Goal: Task Accomplishment & Management: Use online tool/utility

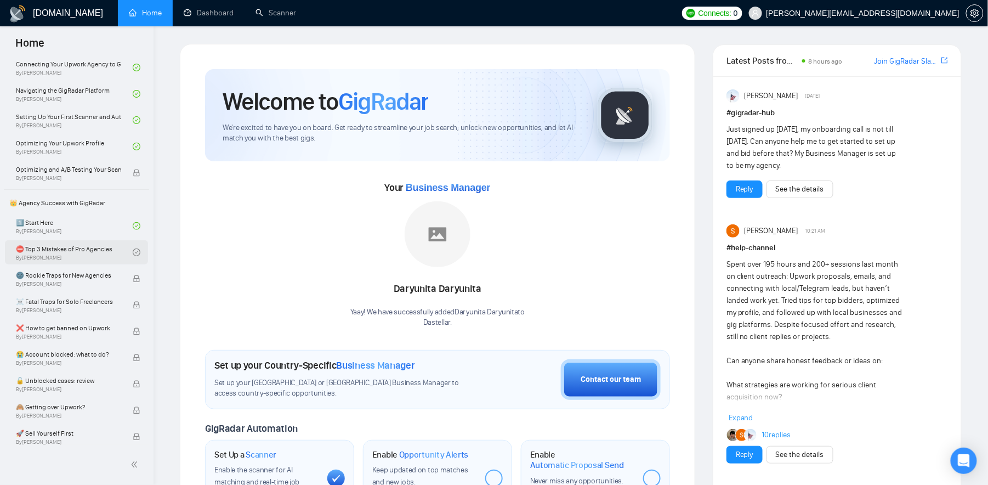
scroll to position [141, 0]
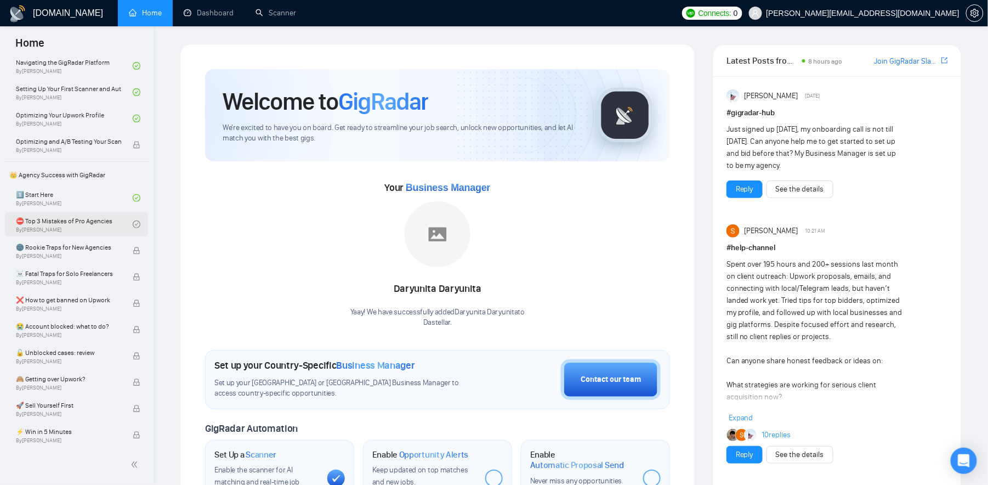
click at [55, 224] on link "⛔ Top 3 Mistakes of Pro Agencies By [PERSON_NAME]" at bounding box center [74, 224] width 117 height 24
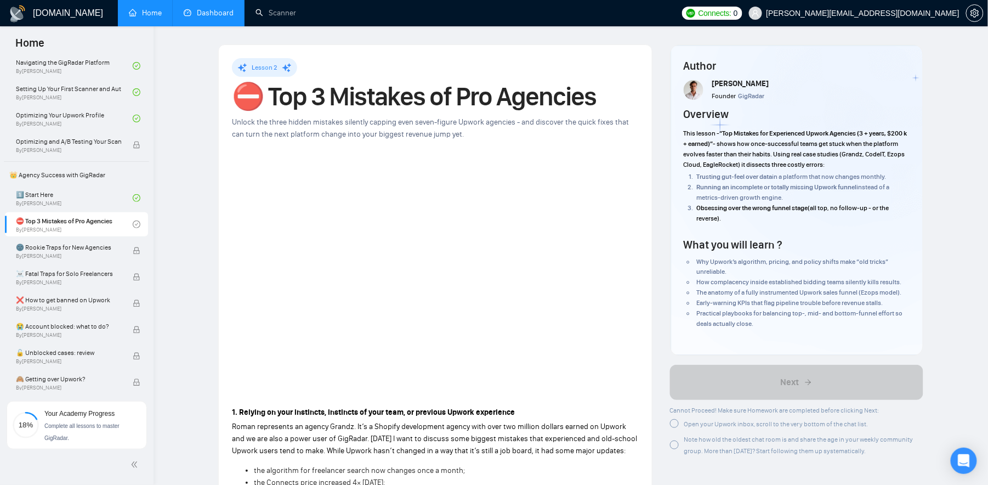
click at [216, 9] on link "Dashboard" at bounding box center [209, 12] width 50 height 9
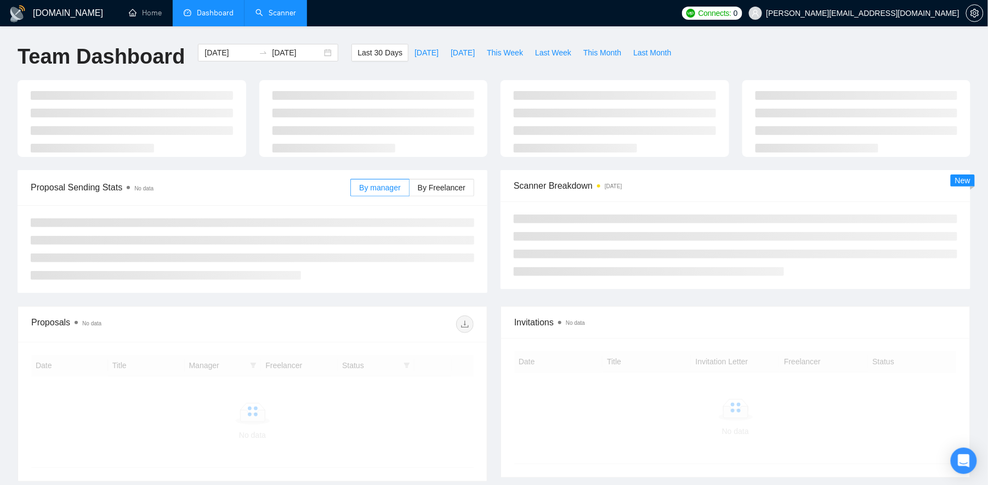
click at [273, 18] on link "Scanner" at bounding box center [276, 12] width 41 height 9
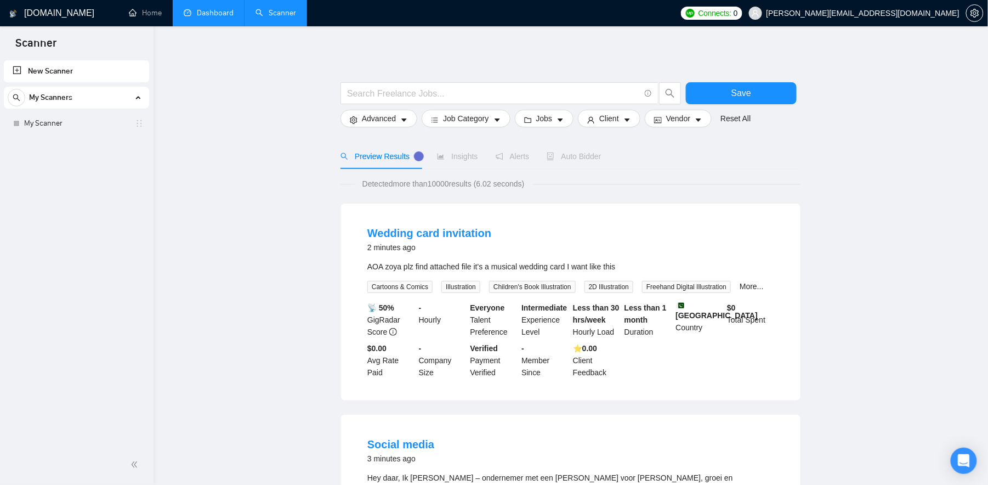
click at [87, 69] on link "New Scanner" at bounding box center [77, 71] width 128 height 22
click at [62, 65] on link "New Scanner" at bounding box center [77, 71] width 128 height 22
click at [45, 129] on link "My Scanner" at bounding box center [76, 123] width 104 height 22
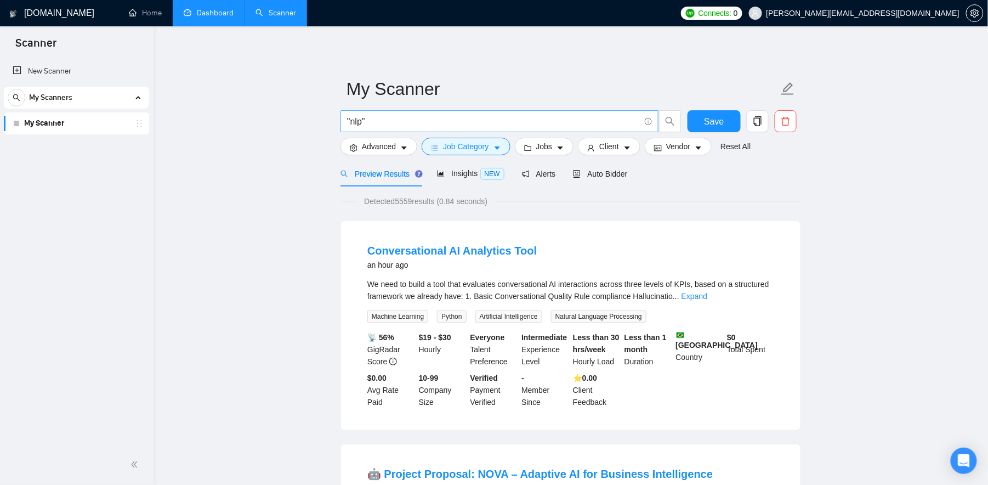
click at [381, 121] on input ""nlp"" at bounding box center [493, 122] width 293 height 14
click at [360, 124] on input ""nlp"" at bounding box center [493, 122] width 293 height 14
click at [377, 124] on input ""nlp"" at bounding box center [493, 122] width 293 height 14
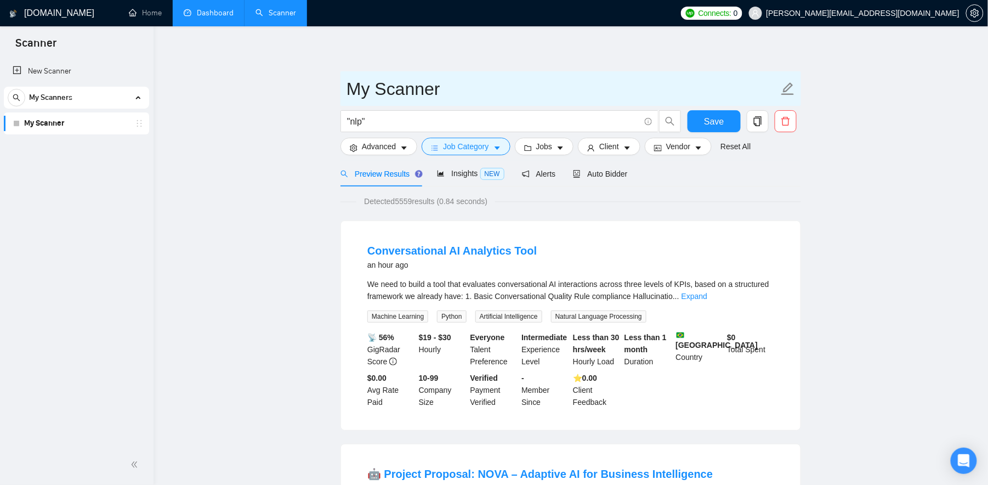
click at [358, 97] on input "My Scanner" at bounding box center [563, 88] width 432 height 27
click at [373, 97] on input "My Scanner" at bounding box center [563, 88] width 432 height 27
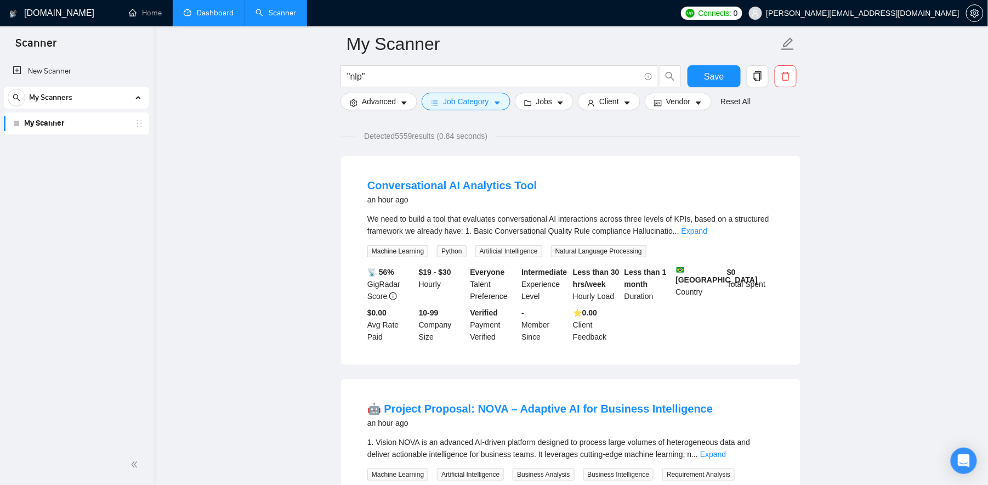
scroll to position [36, 0]
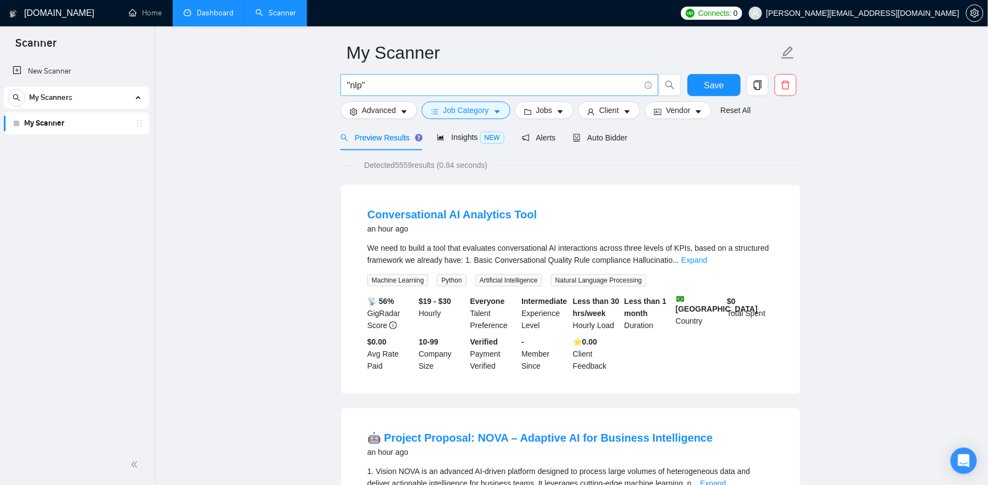
click at [384, 87] on input ""nlp"" at bounding box center [493, 85] width 293 height 14
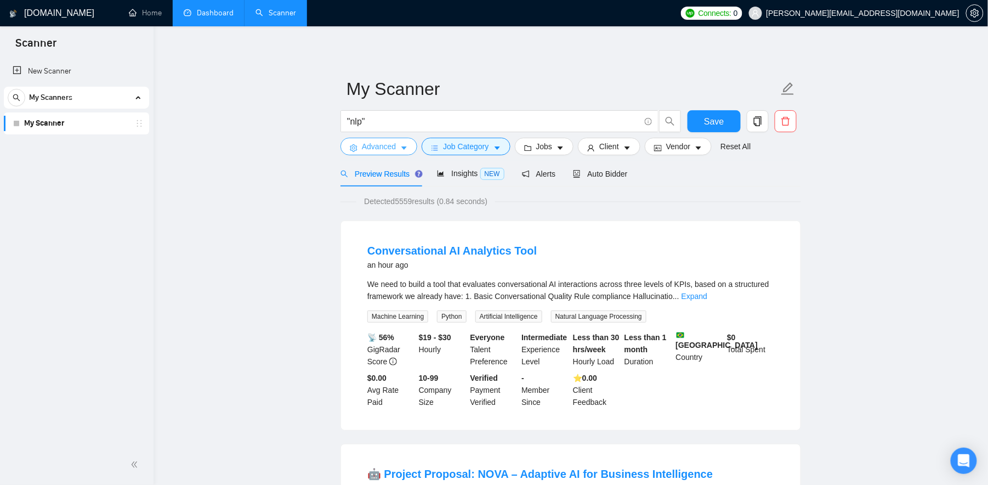
scroll to position [0, 0]
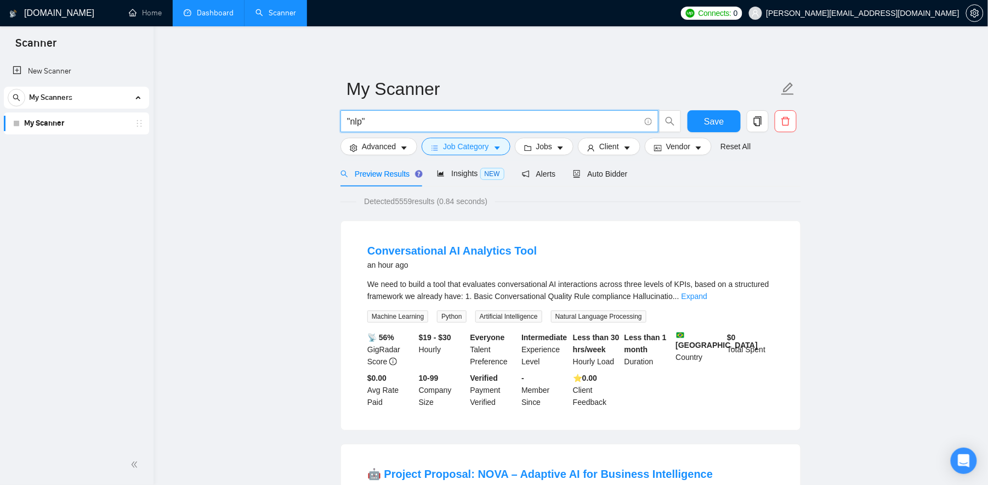
click at [367, 121] on input ""nlp"" at bounding box center [493, 122] width 293 height 14
type input ""ai engineer""
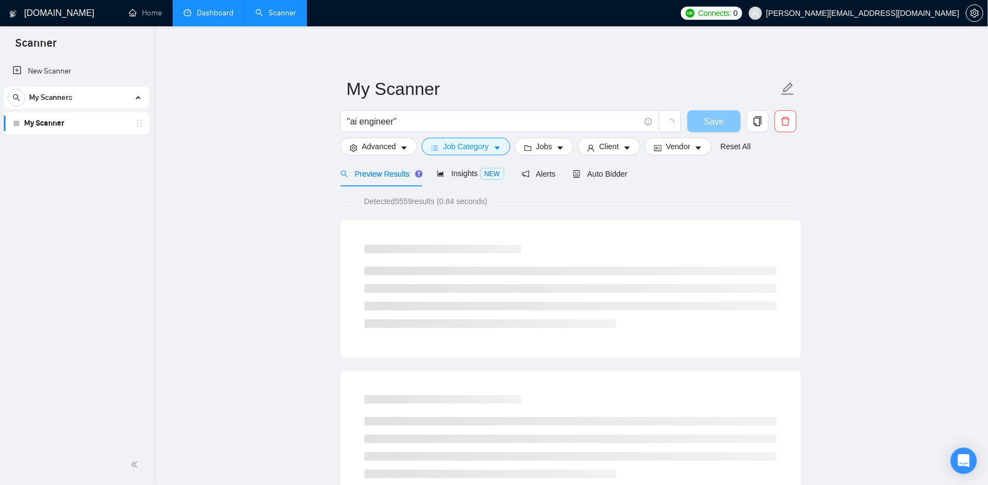
click at [722, 123] on span "Save" at bounding box center [714, 122] width 20 height 14
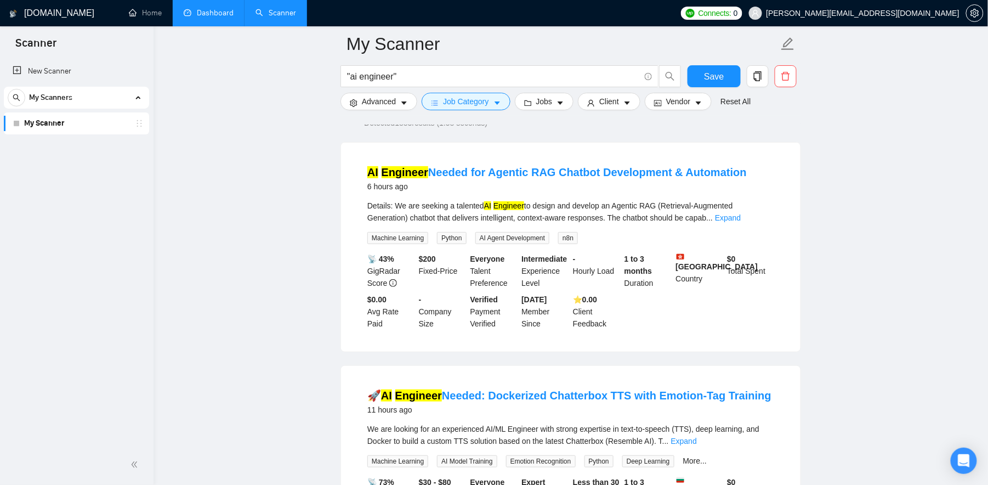
scroll to position [88, 0]
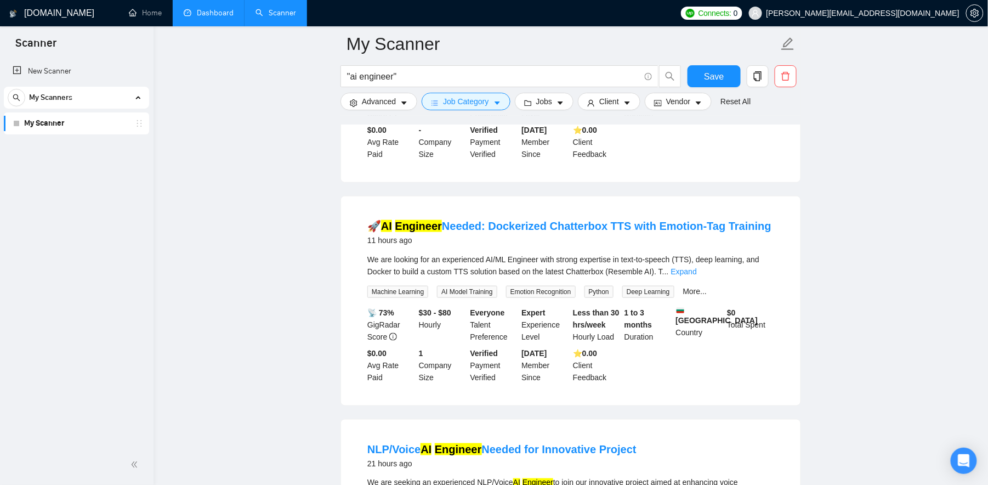
scroll to position [257, 0]
click at [424, 317] on b "$30 - $80" at bounding box center [435, 312] width 32 height 9
click at [440, 317] on b "$30 - $80" at bounding box center [435, 312] width 32 height 9
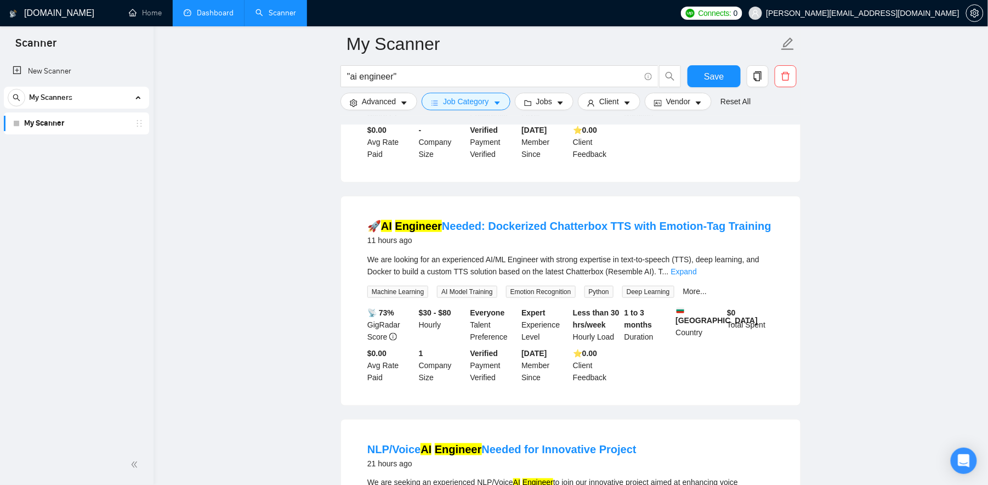
click at [435, 317] on b "$30 - $80" at bounding box center [435, 312] width 32 height 9
click at [429, 317] on b "$30 - $80" at bounding box center [435, 312] width 32 height 9
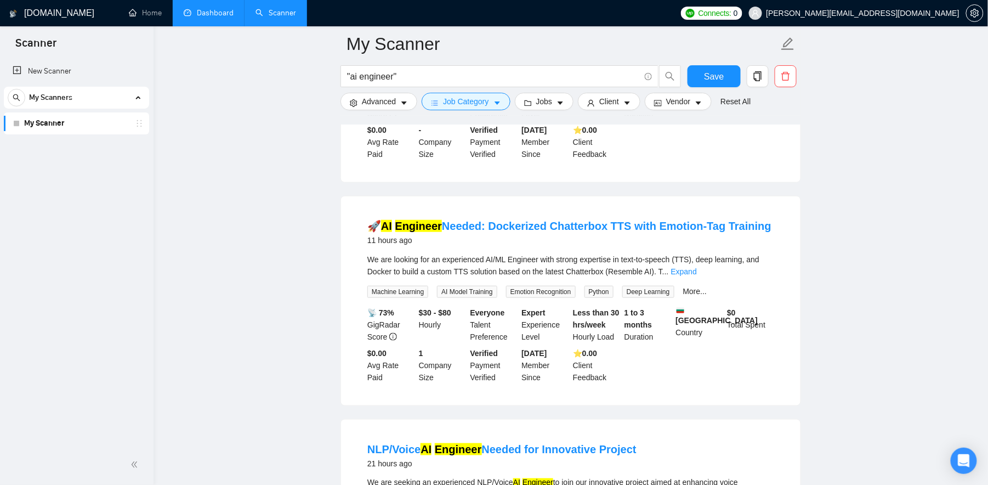
click at [418, 324] on div "$30 - $80 Hourly" at bounding box center [443, 325] width 52 height 36
click at [422, 317] on b "$30 - $80" at bounding box center [435, 312] width 32 height 9
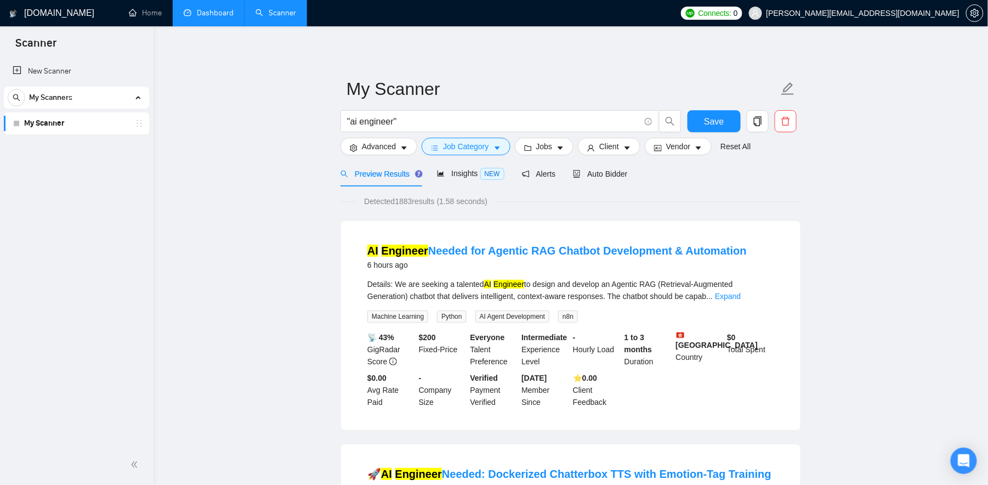
scroll to position [0, 0]
click at [399, 150] on button "Advanced" at bounding box center [379, 147] width 77 height 18
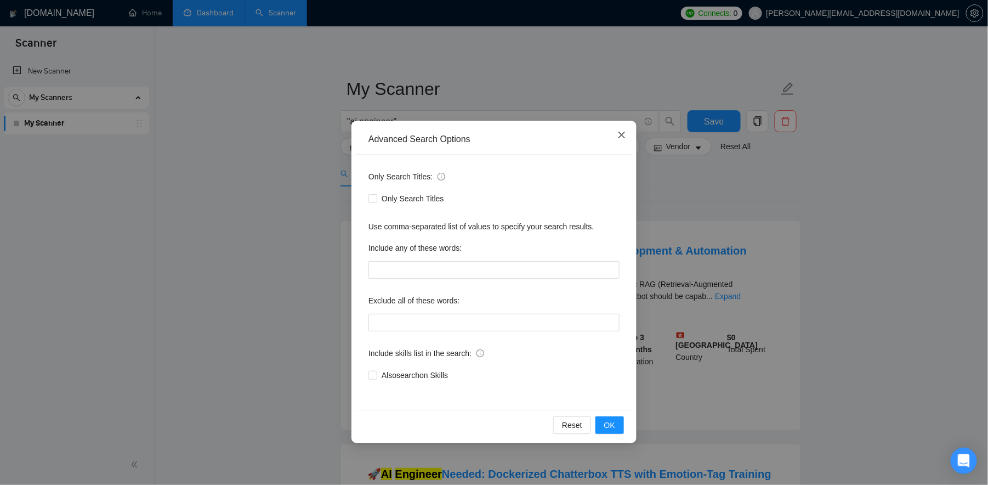
click at [620, 136] on icon "close" at bounding box center [622, 135] width 9 height 9
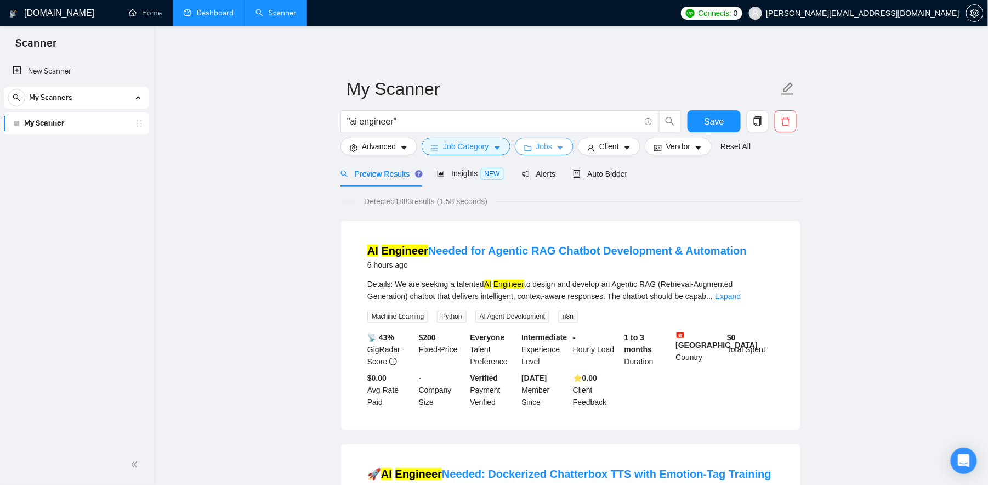
click at [553, 152] on span "Jobs" at bounding box center [544, 146] width 16 height 12
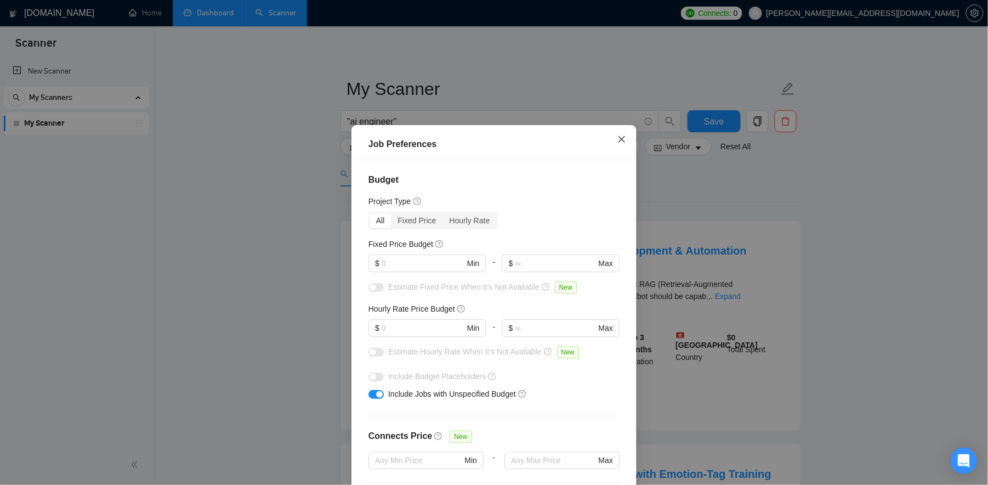
click at [618, 138] on icon "close" at bounding box center [622, 139] width 9 height 9
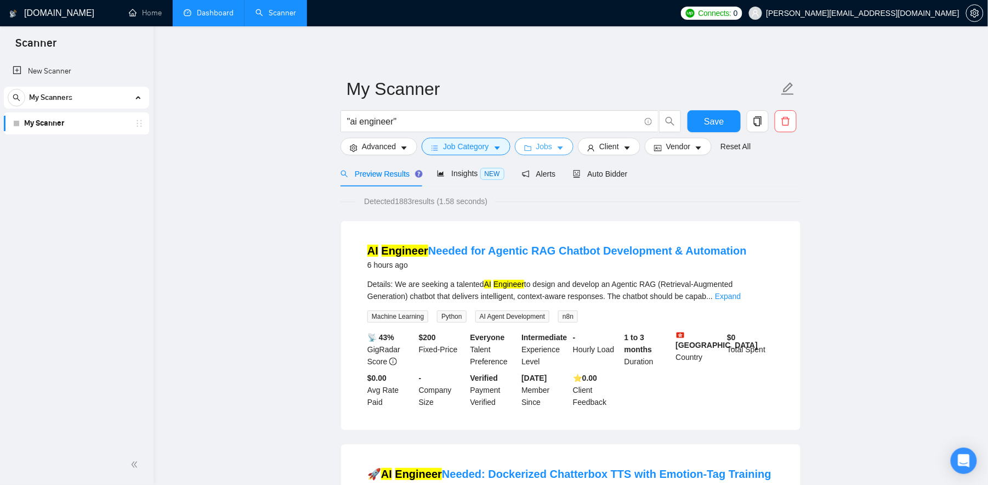
click at [562, 150] on button "Jobs" at bounding box center [544, 147] width 59 height 18
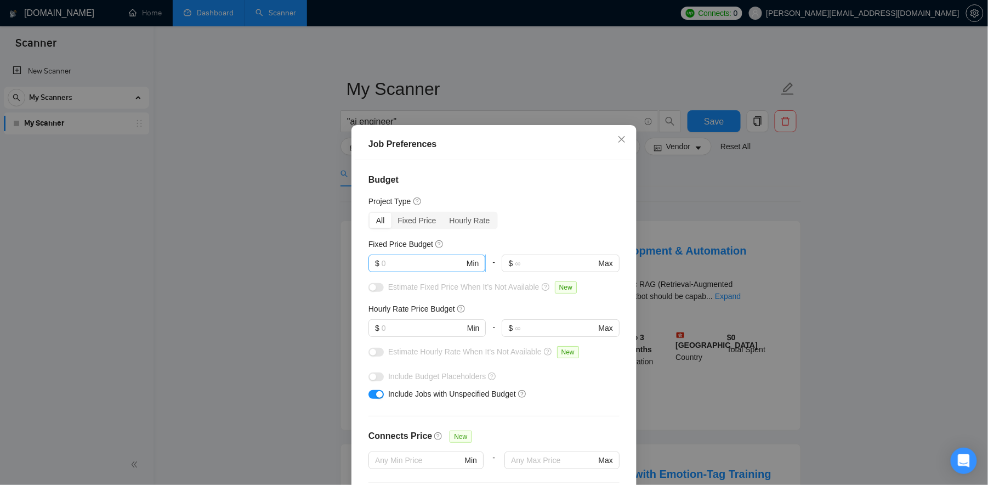
click at [433, 265] on input "text" at bounding box center [423, 263] width 83 height 12
type input "1000"
click at [544, 201] on div "Project Type" at bounding box center [494, 201] width 251 height 12
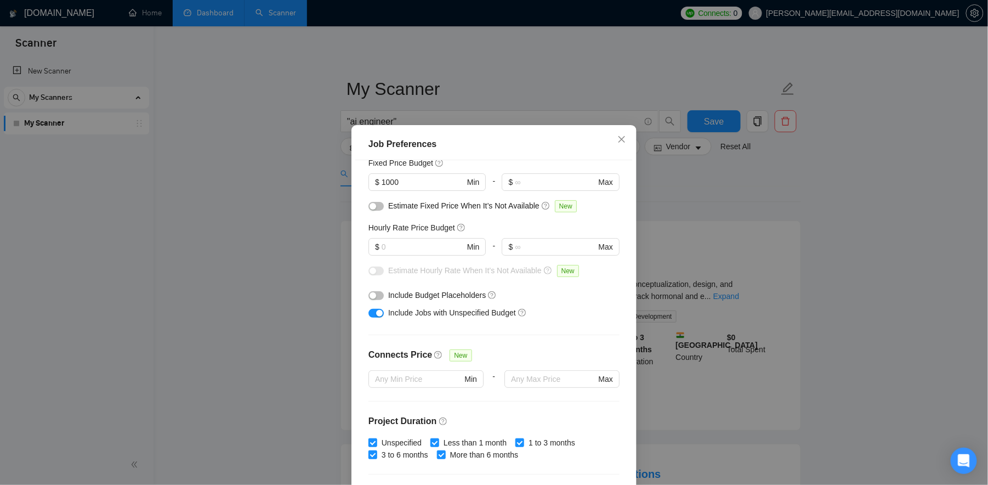
scroll to position [89, 0]
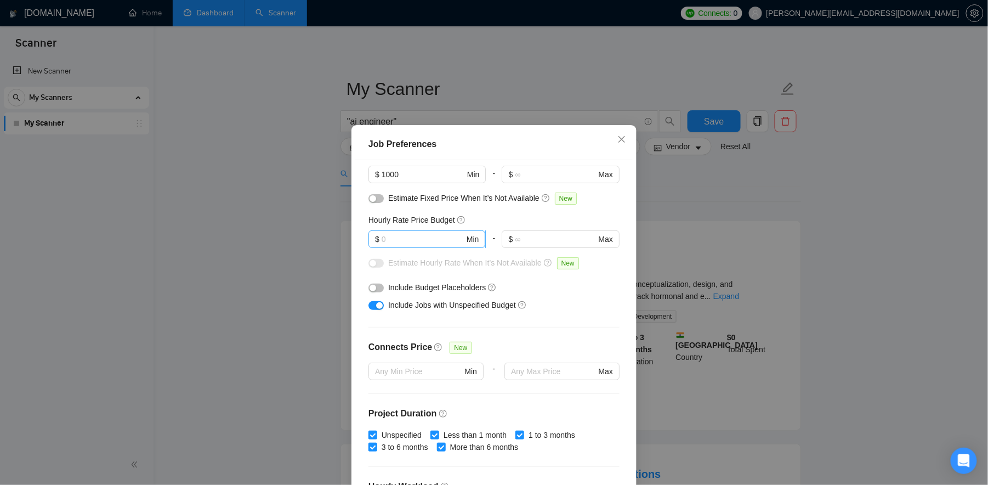
click at [416, 235] on input "text" at bounding box center [423, 239] width 83 height 12
type input "50"
click at [584, 279] on div "Include Budget Placeholders" at bounding box center [494, 288] width 251 height 18
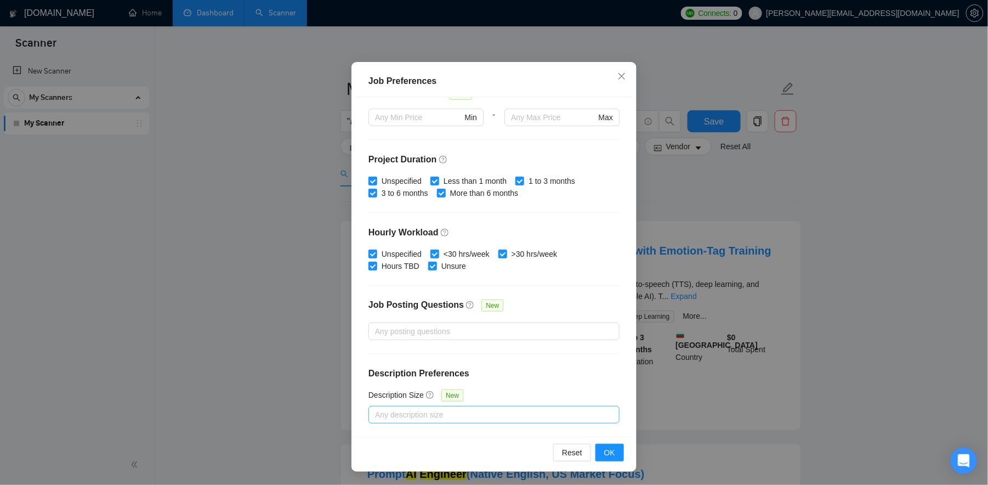
scroll to position [64, 0]
click at [609, 450] on span "OK" at bounding box center [609, 452] width 11 height 12
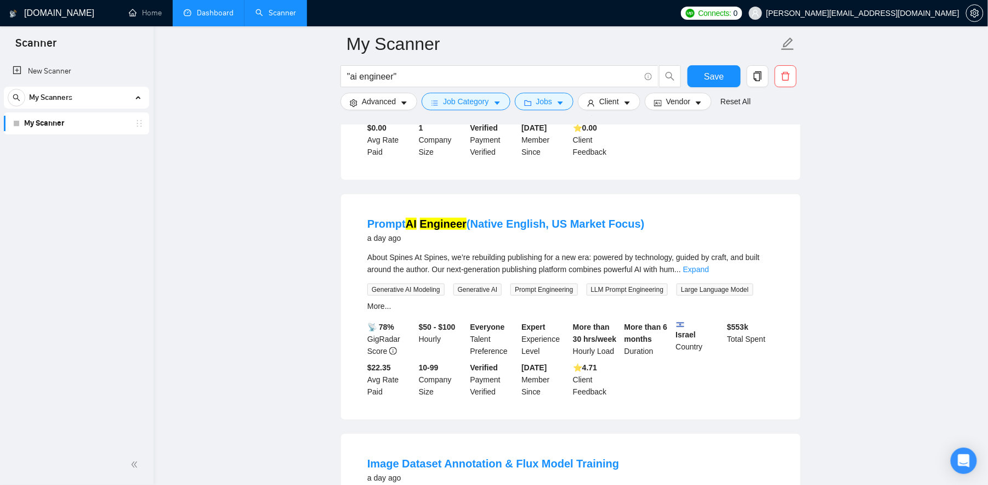
scroll to position [264, 0]
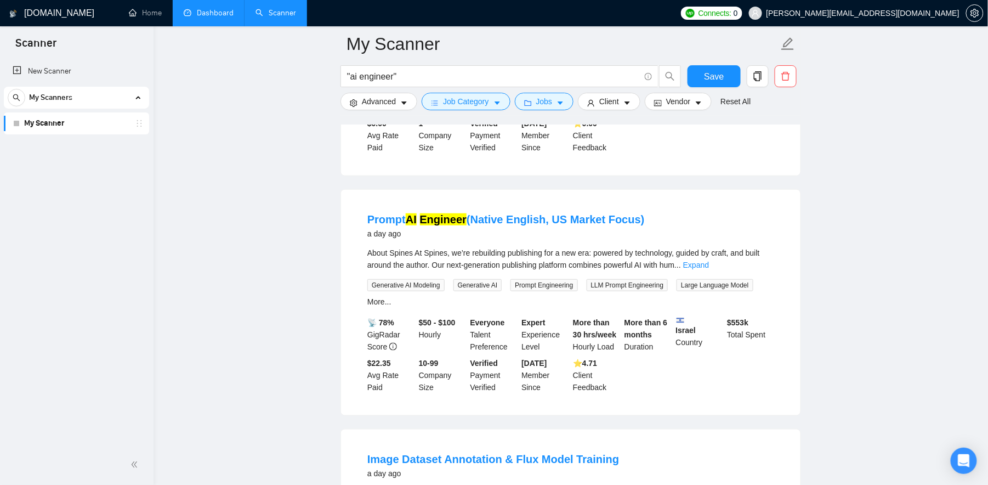
click at [779, 290] on li "Prompt AI Engineer (Native English, US Market Focus) a day ago About Spines At …" at bounding box center [570, 302] width 433 height 199
click at [709, 269] on link "Expand" at bounding box center [696, 265] width 26 height 9
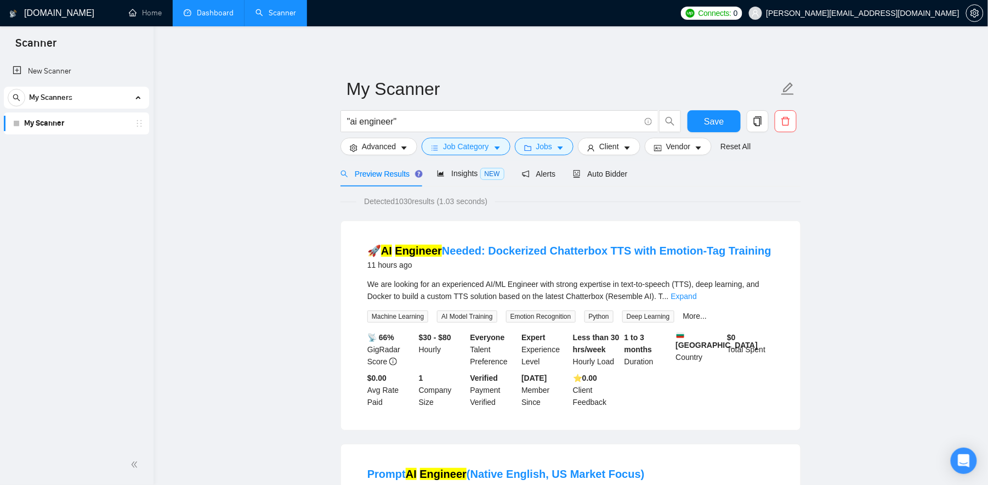
scroll to position [0, 0]
click at [619, 143] on span "Client" at bounding box center [609, 146] width 20 height 12
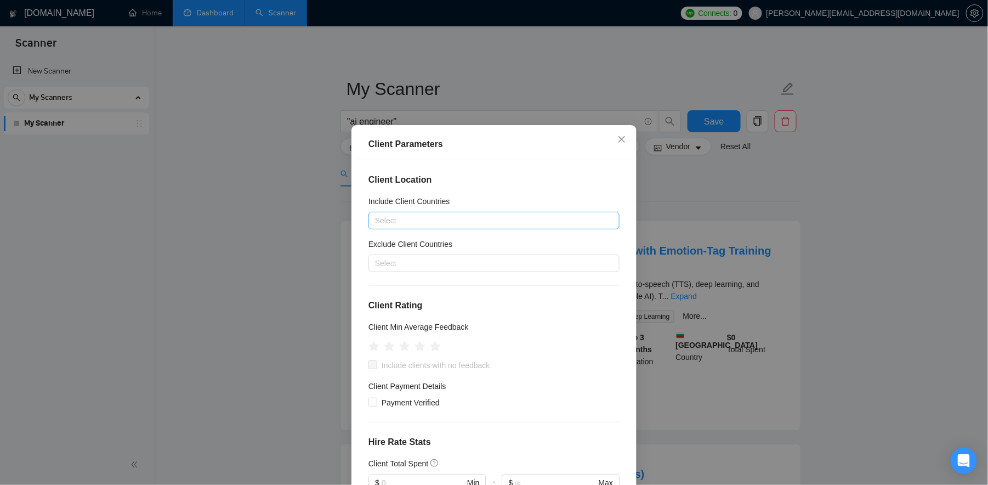
click at [490, 226] on div at bounding box center [488, 220] width 235 height 13
click at [501, 192] on div "Client Location Include Client Countries Select Exclude Client Countries Select…" at bounding box center [494, 329] width 278 height 339
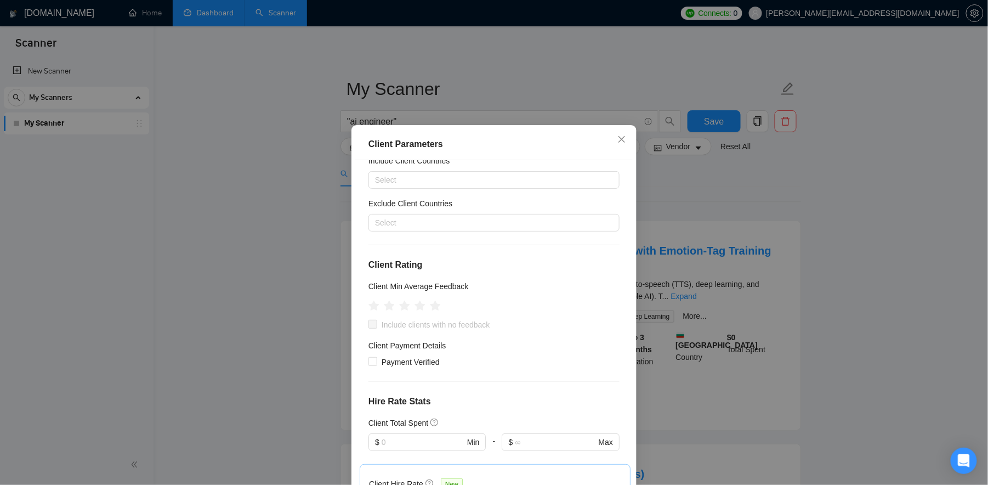
scroll to position [29, 0]
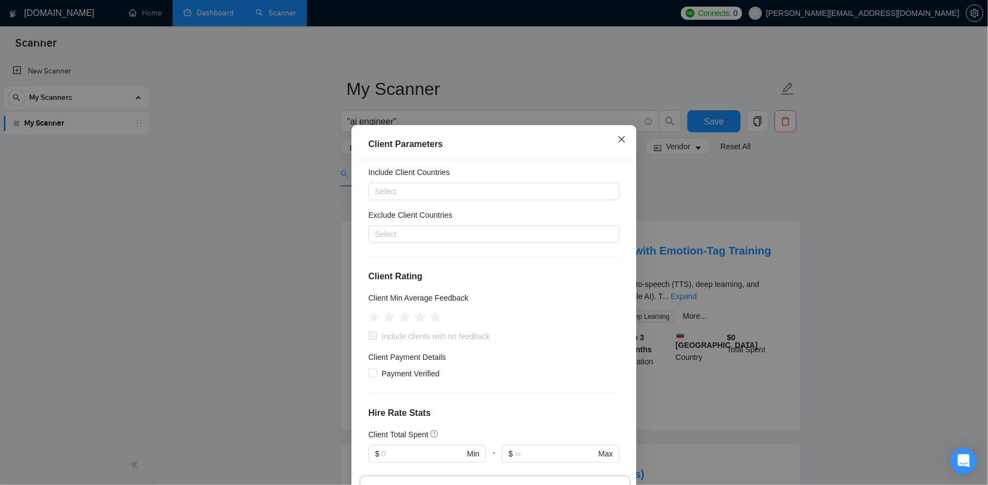
click at [619, 137] on icon "close" at bounding box center [622, 139] width 9 height 9
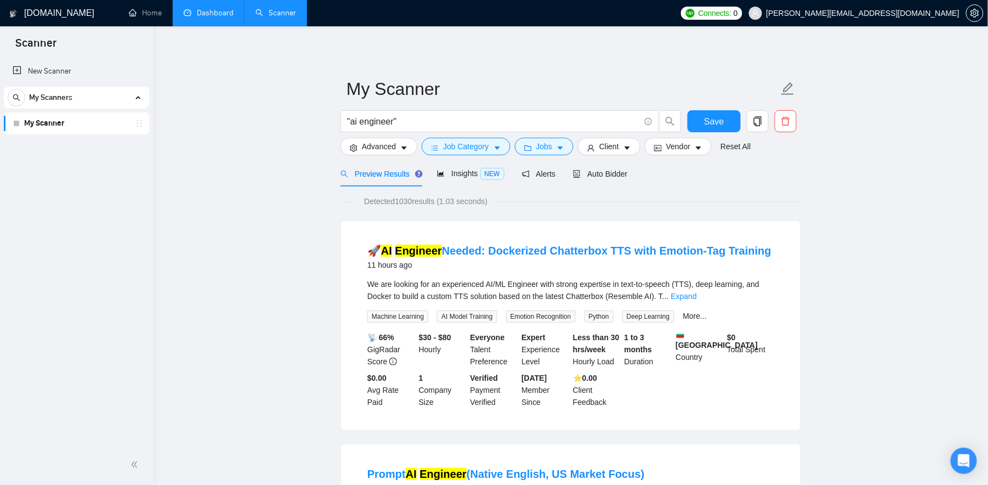
scroll to position [0, 0]
click at [399, 147] on button "Advanced" at bounding box center [379, 147] width 77 height 18
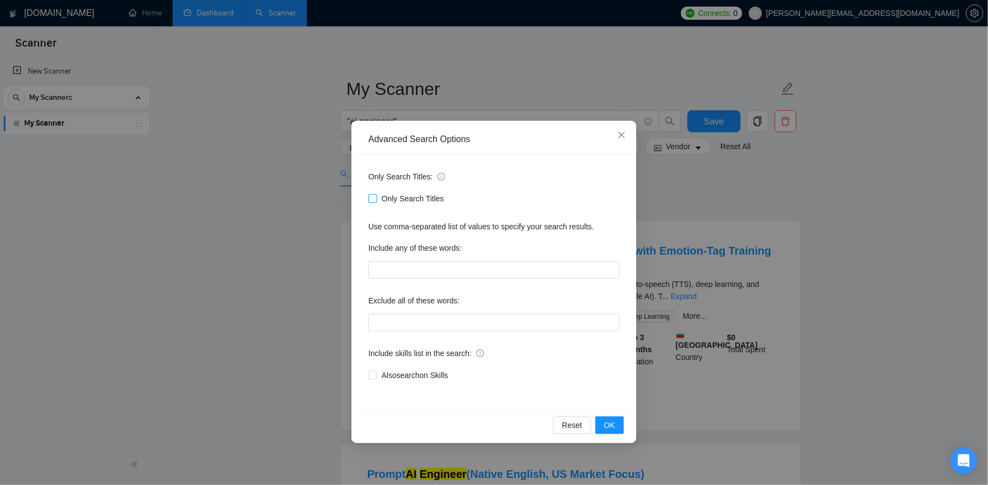
click at [391, 199] on span "Only Search Titles" at bounding box center [412, 199] width 71 height 12
click at [376, 199] on input "Only Search Titles" at bounding box center [373, 198] width 8 height 8
click at [391, 199] on span "Only Search Titles" at bounding box center [412, 199] width 71 height 12
click at [376, 199] on input "Only Search Titles" at bounding box center [373, 198] width 8 height 8
checkbox input "false"
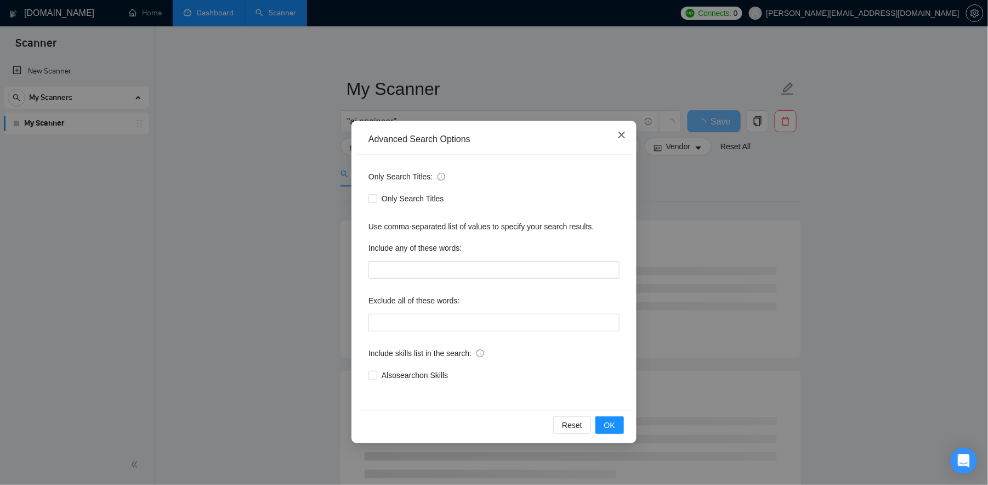
click at [622, 137] on icon "close" at bounding box center [622, 135] width 9 height 9
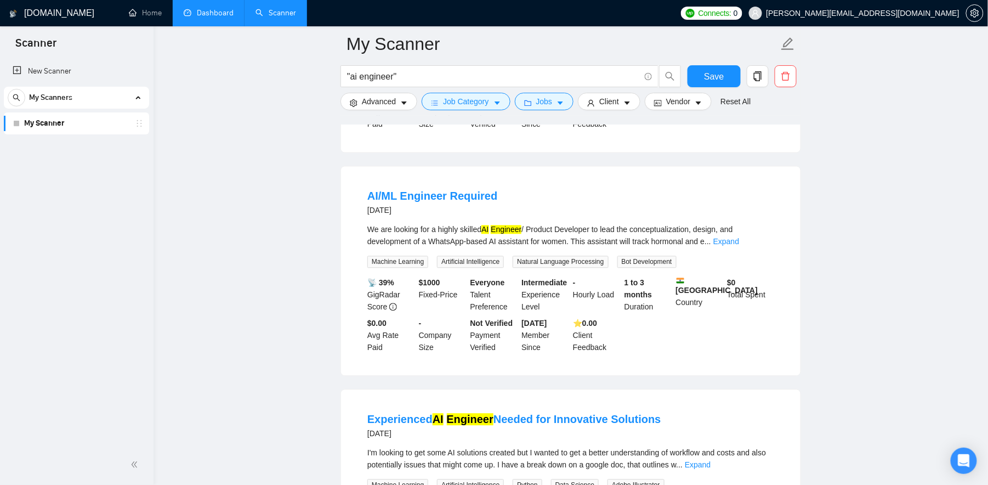
scroll to position [812, 0]
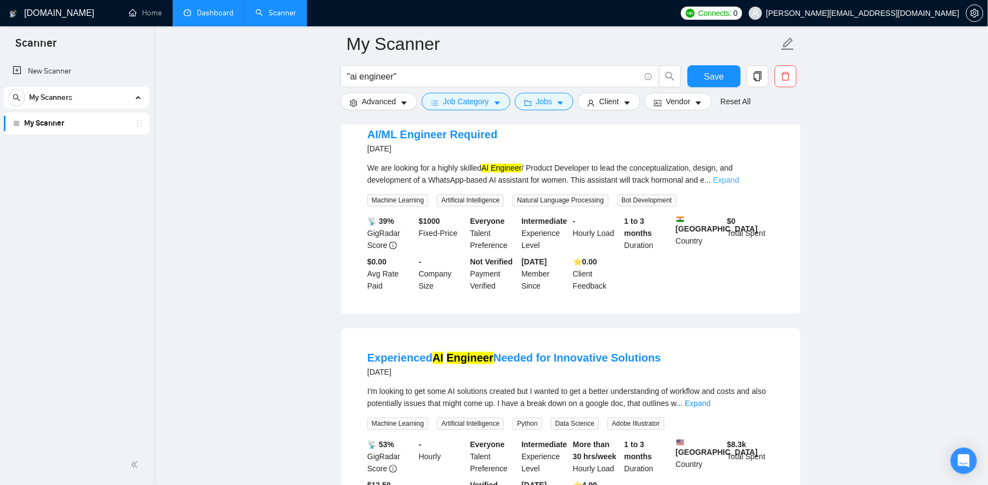
click at [739, 184] on link "Expand" at bounding box center [727, 180] width 26 height 9
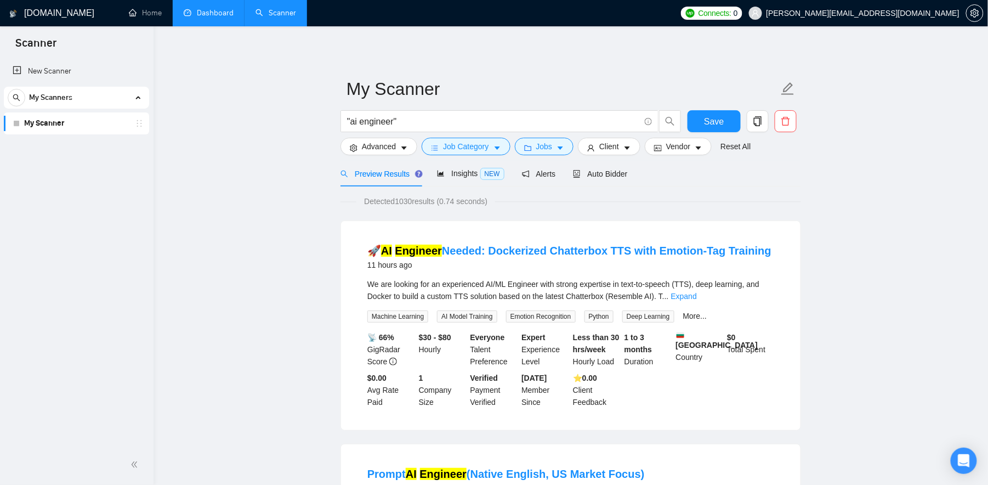
scroll to position [0, 0]
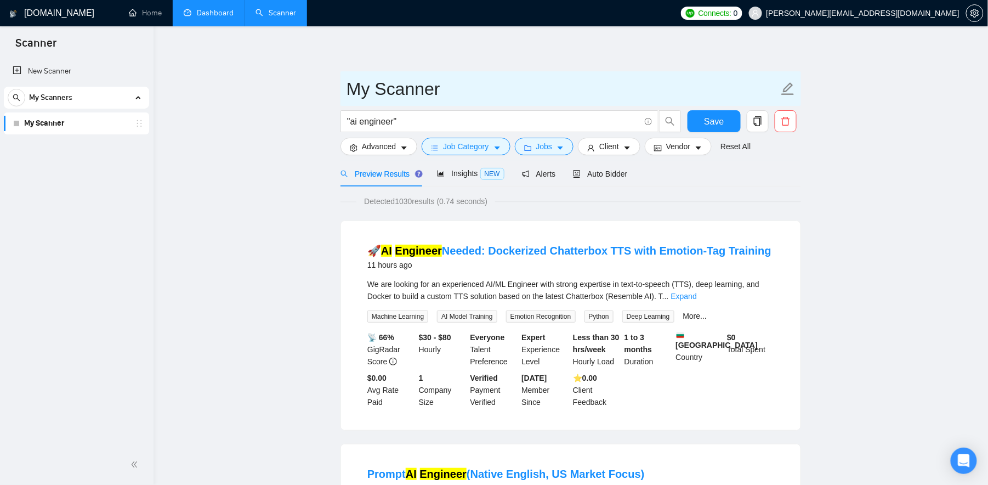
click at [383, 95] on input "My Scanner" at bounding box center [563, 88] width 432 height 27
click at [449, 89] on input "My Scanner" at bounding box center [563, 88] width 432 height 27
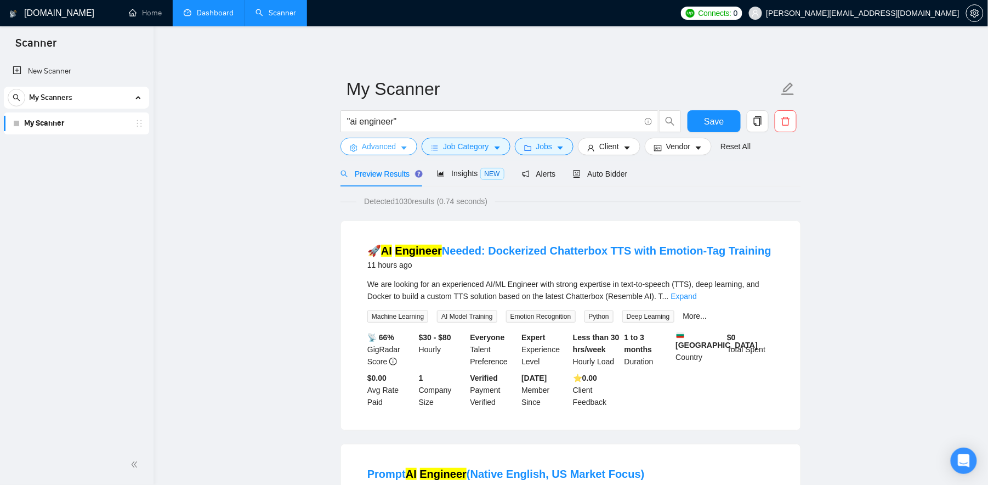
click at [397, 154] on button "Advanced" at bounding box center [379, 147] width 77 height 18
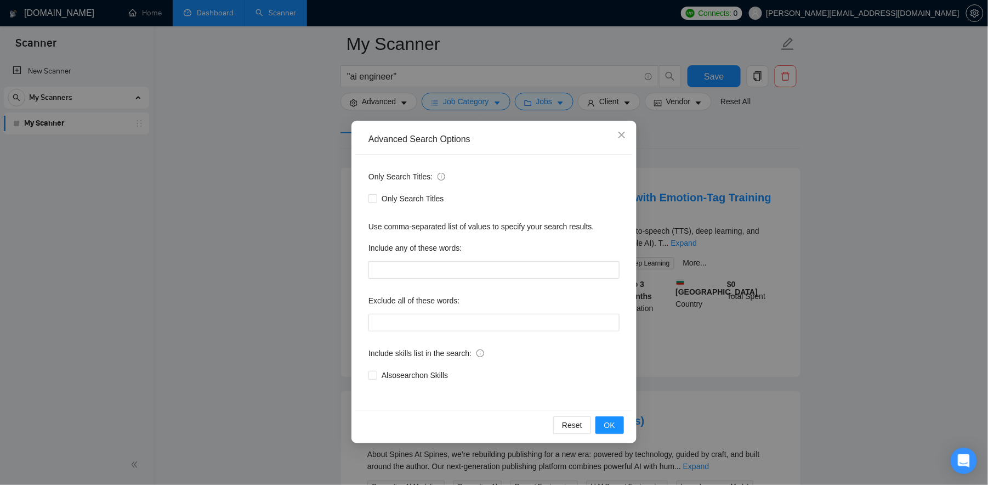
scroll to position [54, 0]
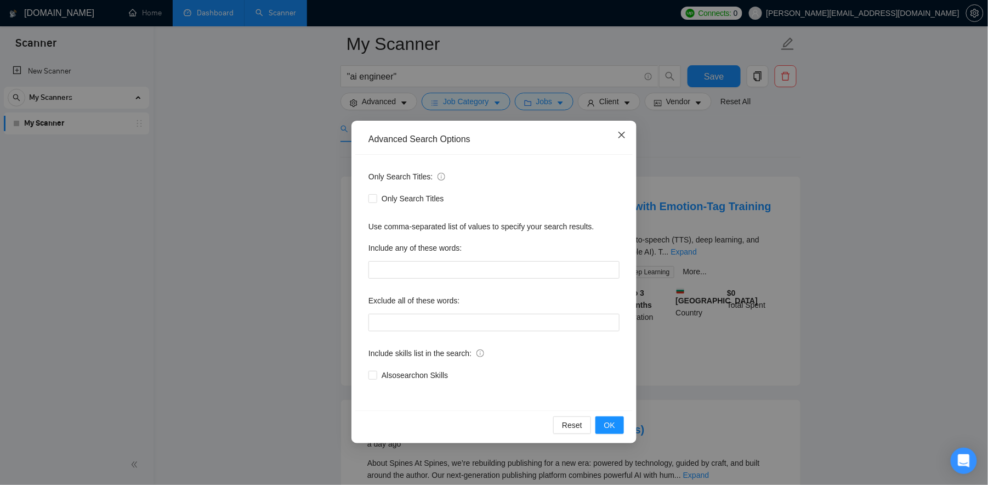
click at [621, 135] on icon "close" at bounding box center [622, 135] width 7 height 7
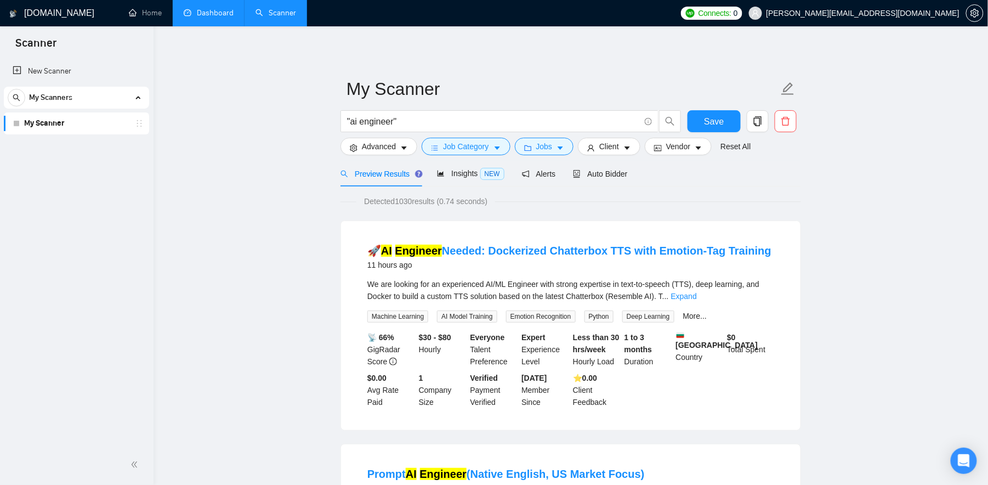
scroll to position [0, 0]
click at [409, 123] on input ""ai engineer"" at bounding box center [493, 122] width 293 height 14
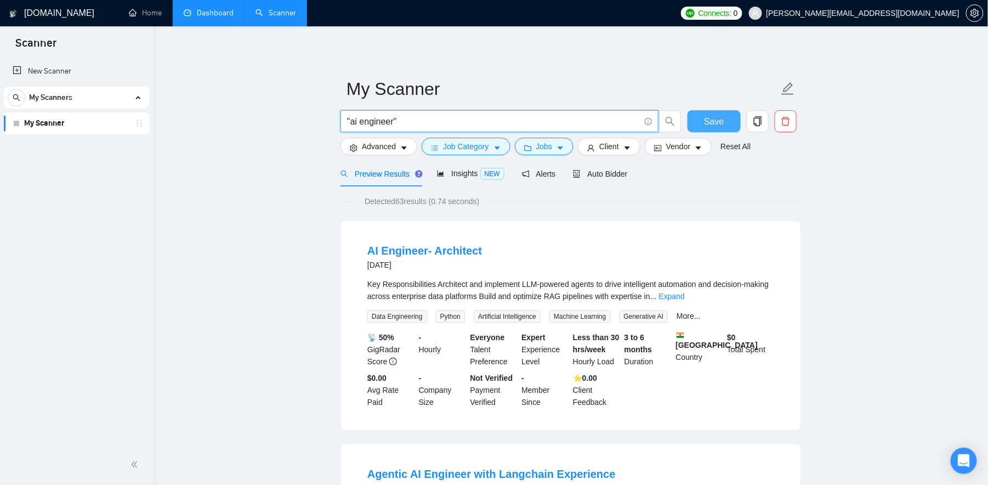
type input ""ai engineer""
click at [701, 117] on button "Save" at bounding box center [714, 121] width 53 height 22
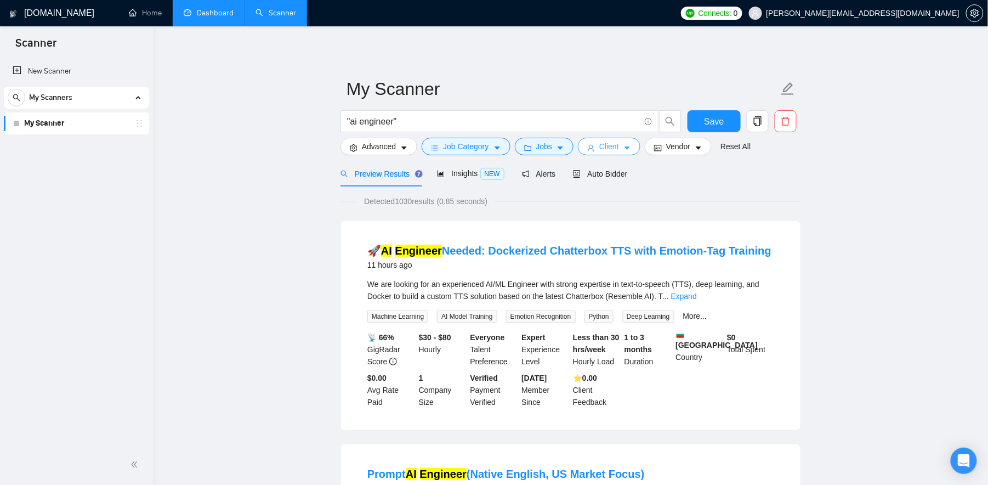
click at [619, 145] on span "Client" at bounding box center [609, 146] width 20 height 12
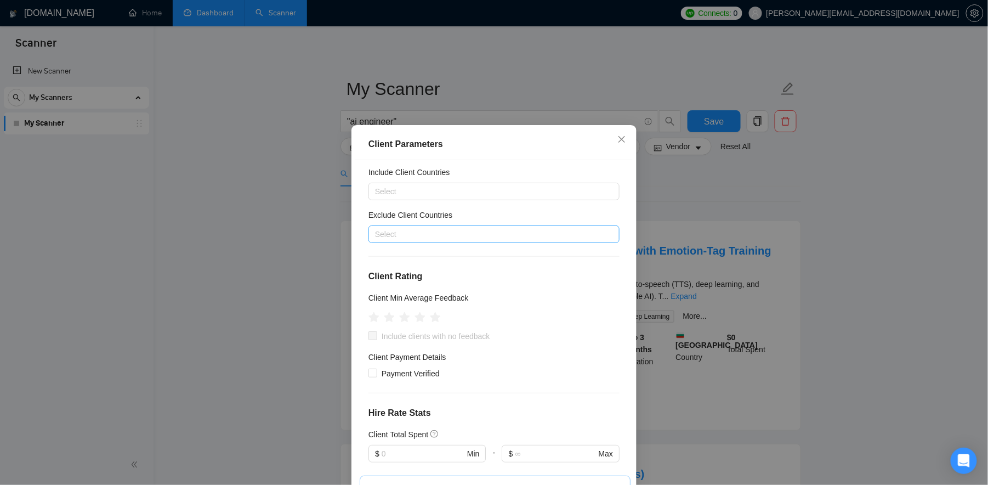
click at [537, 229] on div at bounding box center [488, 234] width 235 height 13
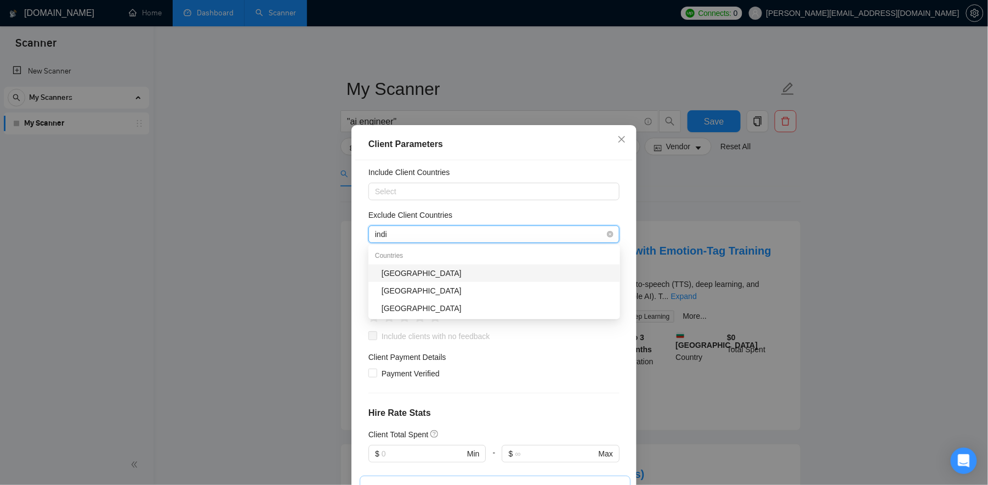
type input "india"
click at [485, 275] on div "[GEOGRAPHIC_DATA]" at bounding box center [498, 273] width 232 height 12
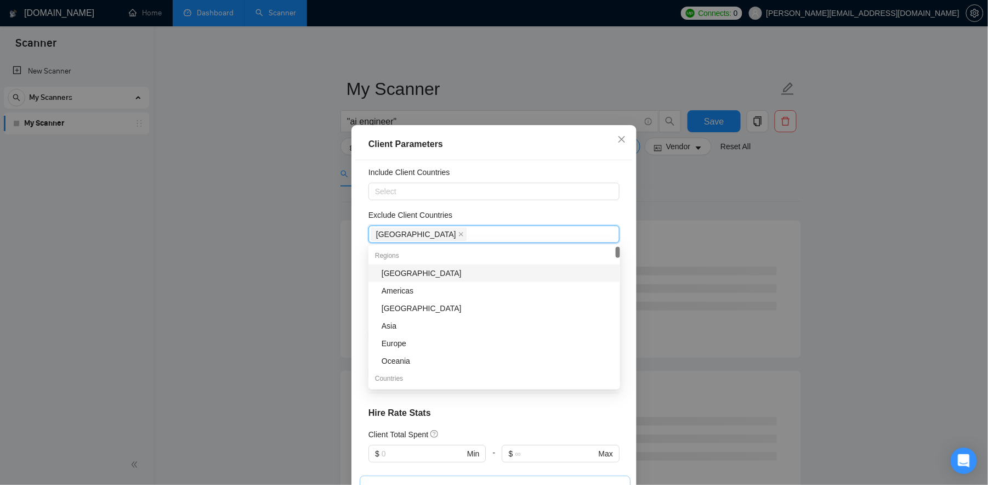
click at [472, 268] on div "[GEOGRAPHIC_DATA]" at bounding box center [498, 273] width 232 height 12
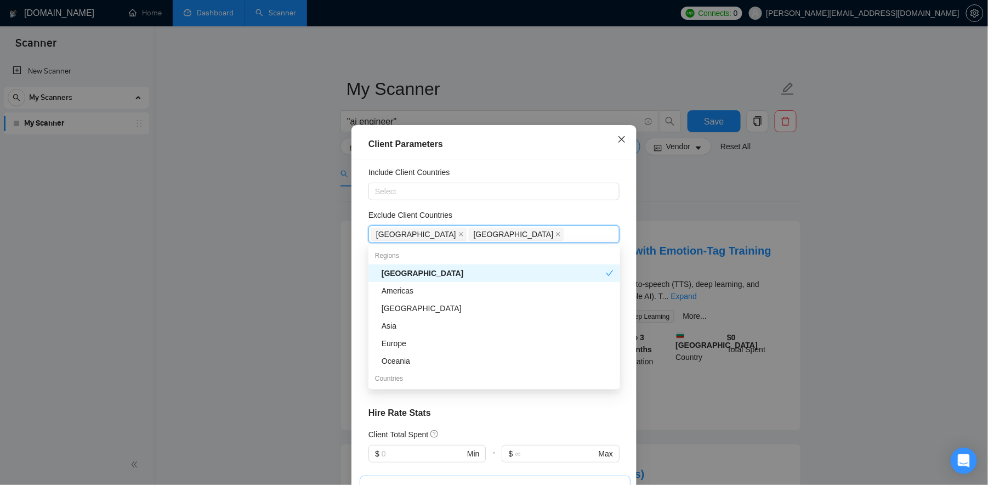
click at [624, 136] on icon "close" at bounding box center [622, 139] width 9 height 9
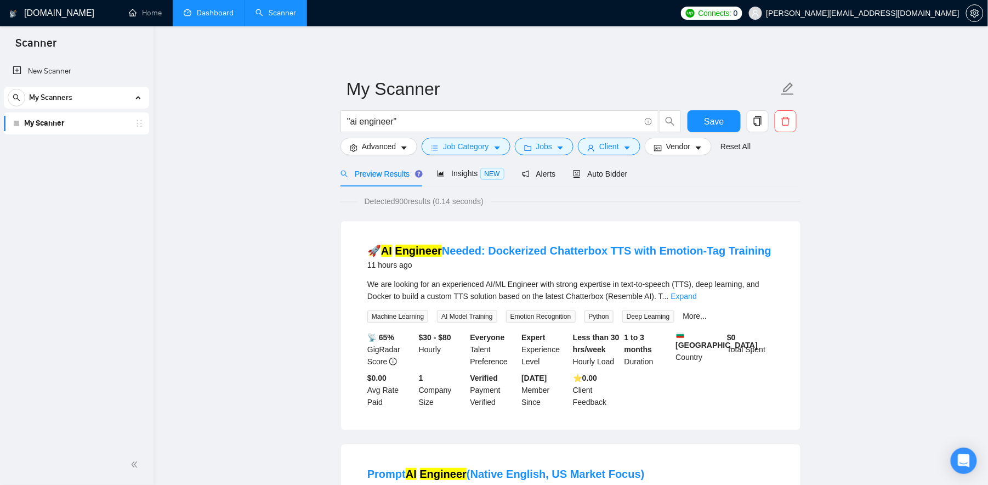
click at [688, 145] on span "Vendor" at bounding box center [678, 146] width 24 height 12
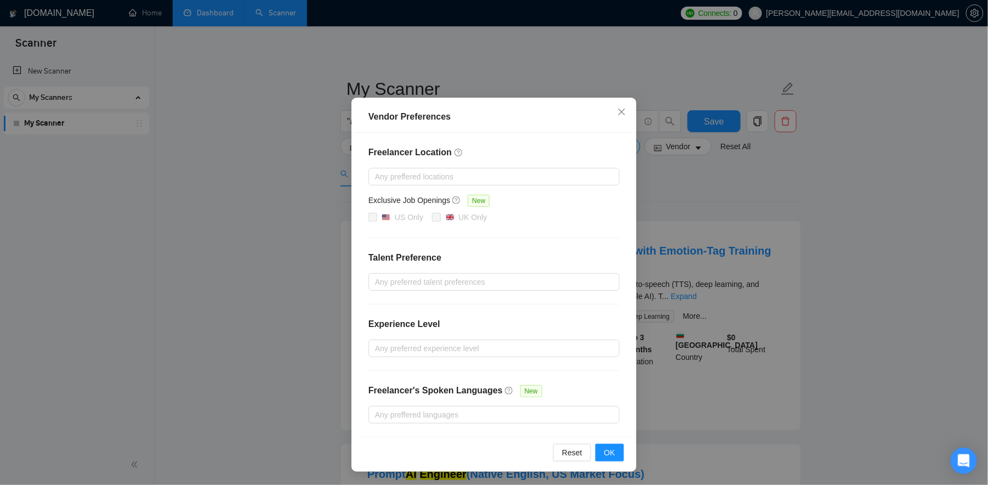
scroll to position [25, 0]
click at [620, 114] on icon "close" at bounding box center [622, 111] width 9 height 9
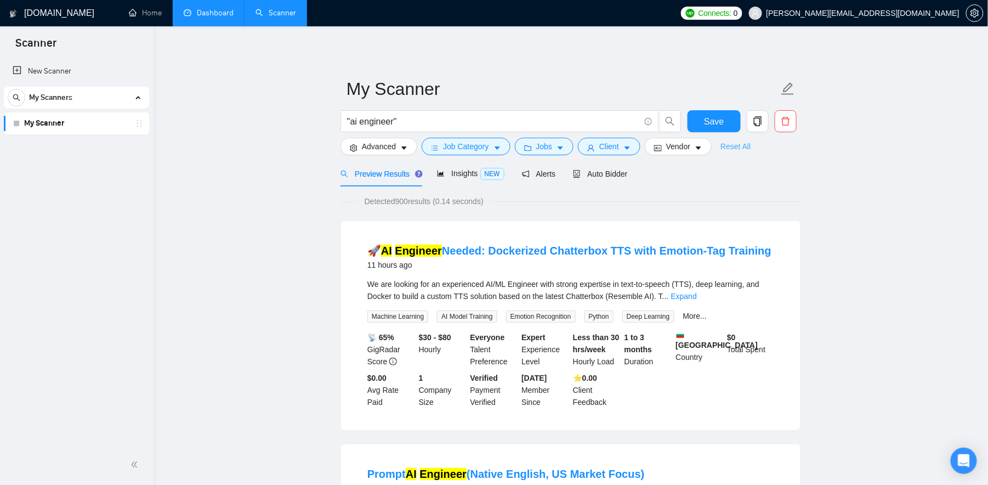
scroll to position [0, 0]
click at [405, 150] on icon "caret-down" at bounding box center [404, 148] width 8 height 8
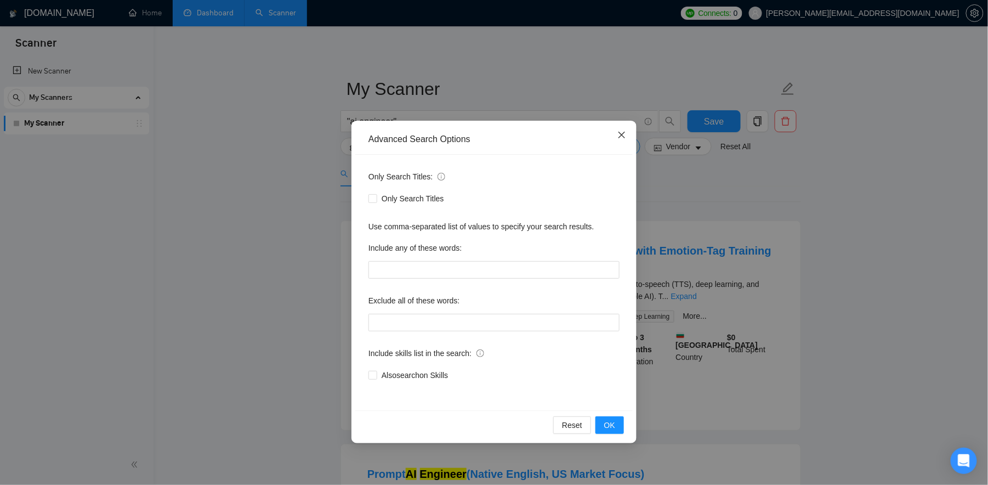
click at [619, 137] on icon "close" at bounding box center [622, 135] width 9 height 9
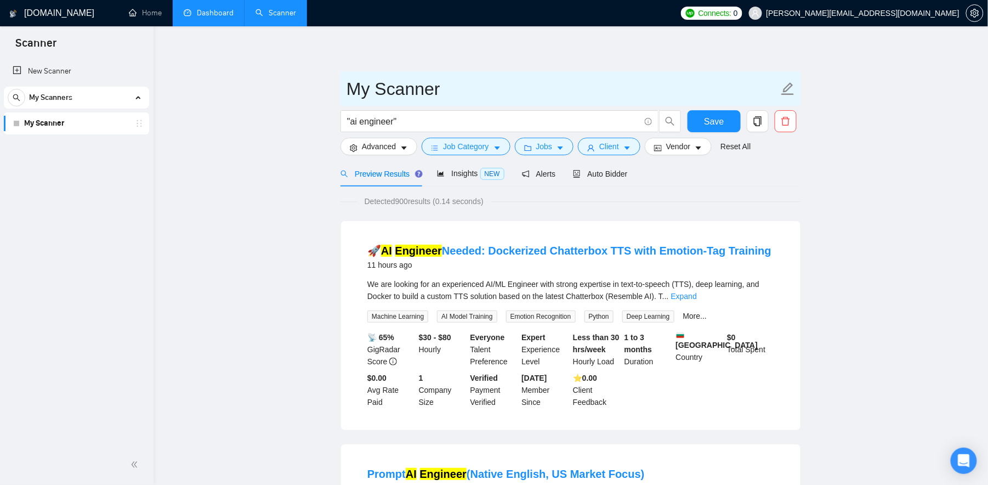
click at [439, 86] on input "My Scanner" at bounding box center [563, 88] width 432 height 27
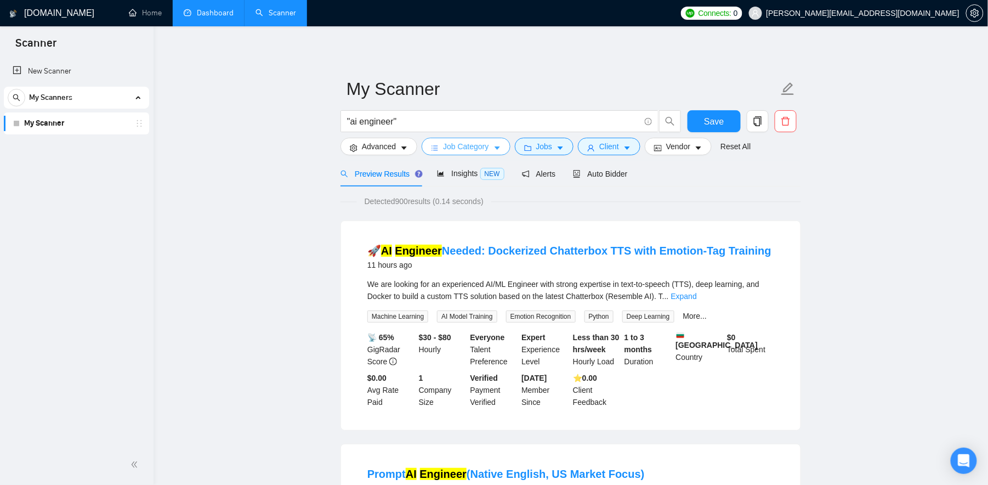
click at [444, 149] on button "Job Category" at bounding box center [466, 147] width 88 height 18
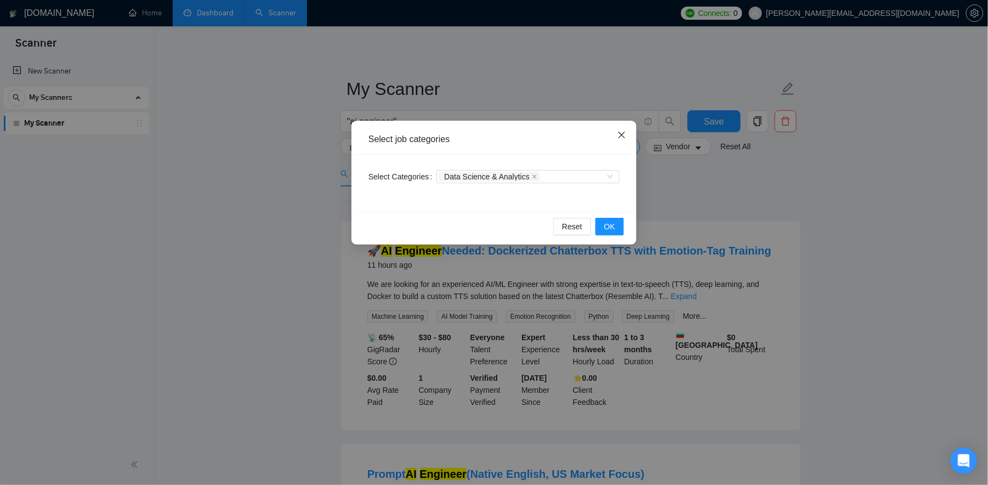
click at [615, 137] on span "Close" at bounding box center [622, 136] width 30 height 30
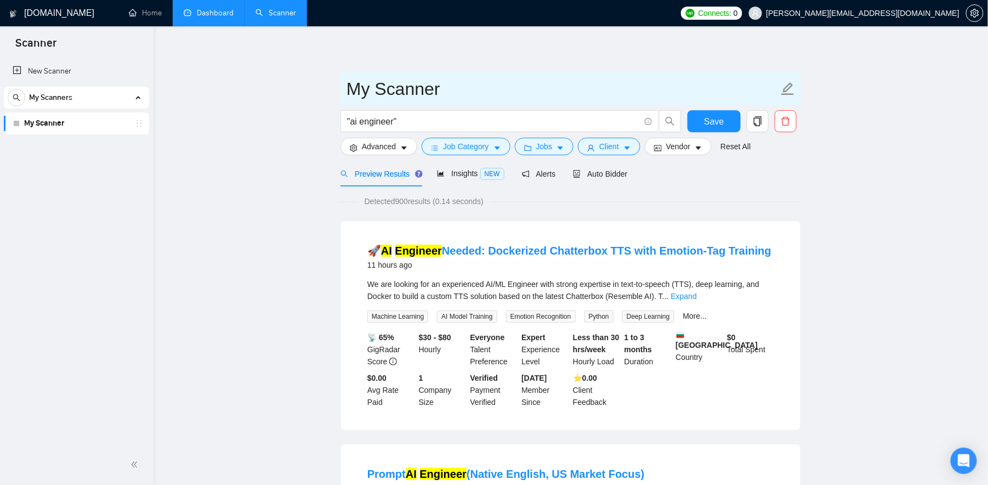
click at [431, 95] on input "My Scanner" at bounding box center [563, 88] width 432 height 27
click at [457, 84] on input "My Scanner" at bounding box center [563, 88] width 432 height 27
click at [370, 86] on input "My Scanner" at bounding box center [563, 88] width 432 height 27
click at [373, 90] on input "My Scanner" at bounding box center [563, 88] width 432 height 27
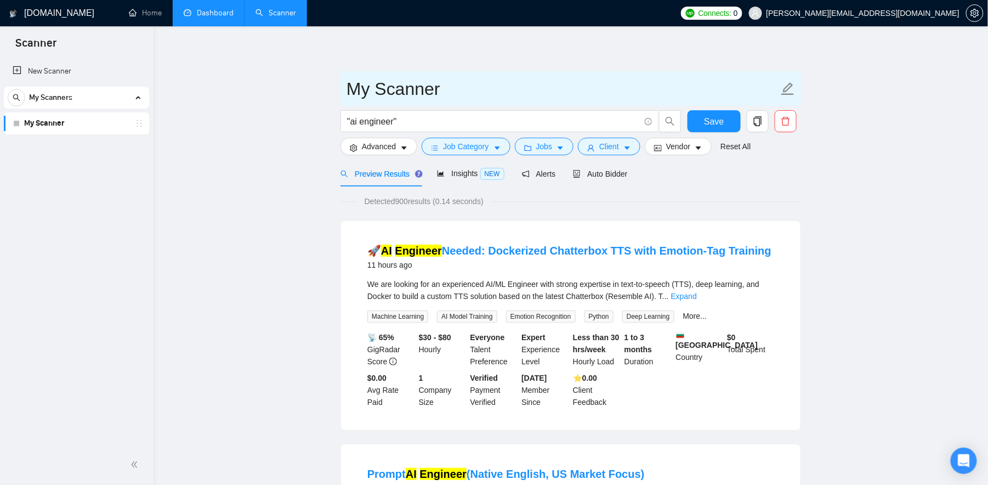
click at [373, 90] on input "My Scanner" at bounding box center [563, 88] width 432 height 27
click at [450, 88] on input "My Scanner" at bounding box center [563, 88] width 432 height 27
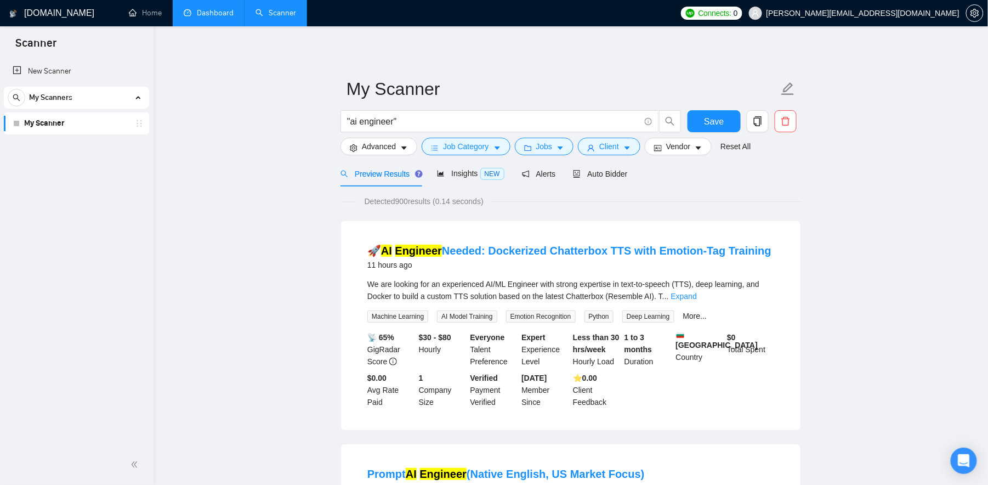
click at [393, 148] on span "Advanced" at bounding box center [379, 146] width 34 height 12
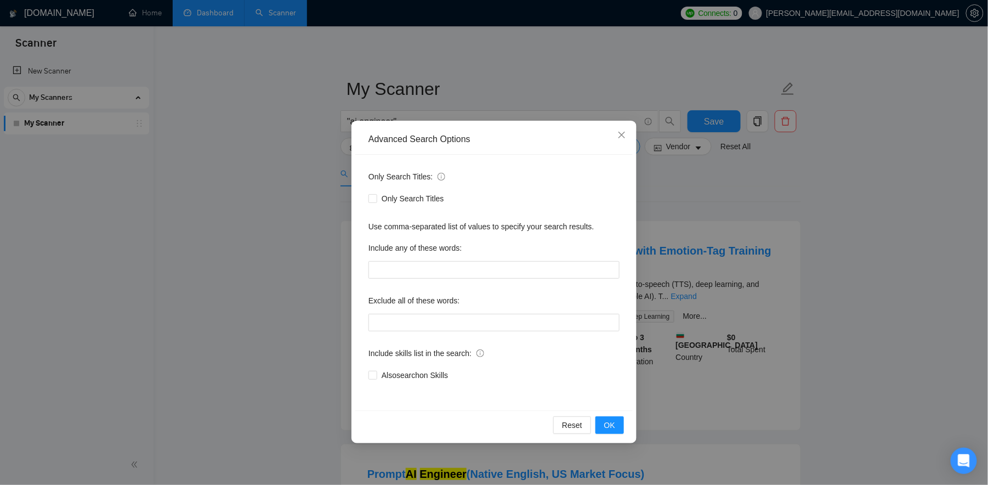
click at [298, 229] on div "Advanced Search Options Only Search Titles: Only Search Titles Use comma-separa…" at bounding box center [494, 242] width 988 height 485
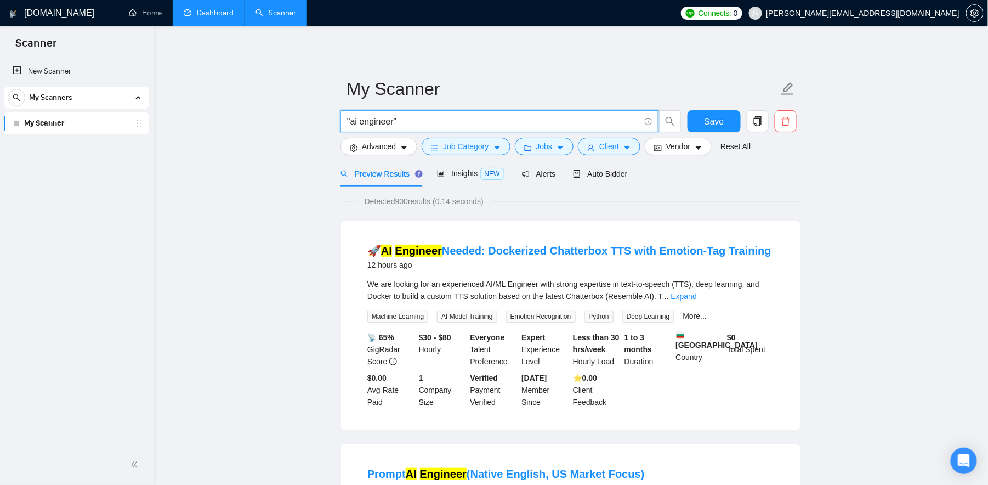
click at [397, 119] on input ""ai engineer"" at bounding box center [493, 122] width 293 height 14
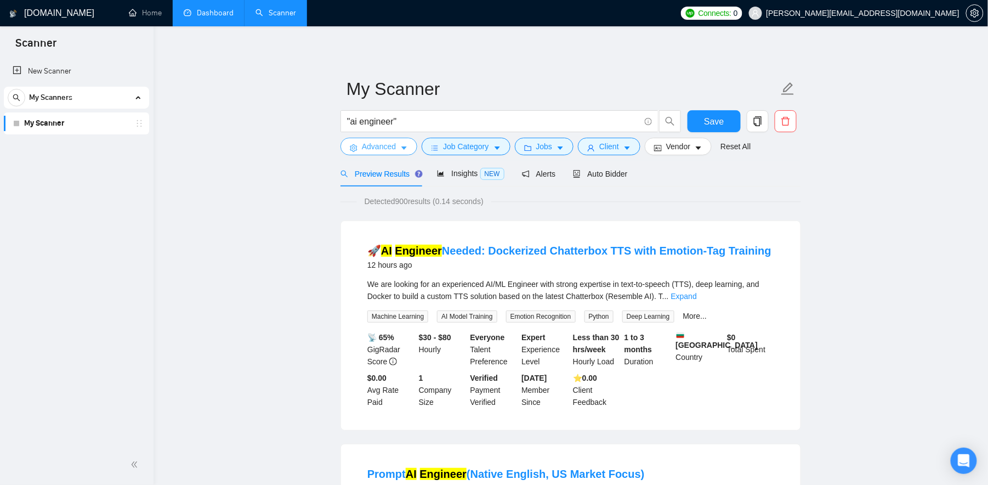
click at [385, 141] on span "Advanced" at bounding box center [379, 146] width 34 height 12
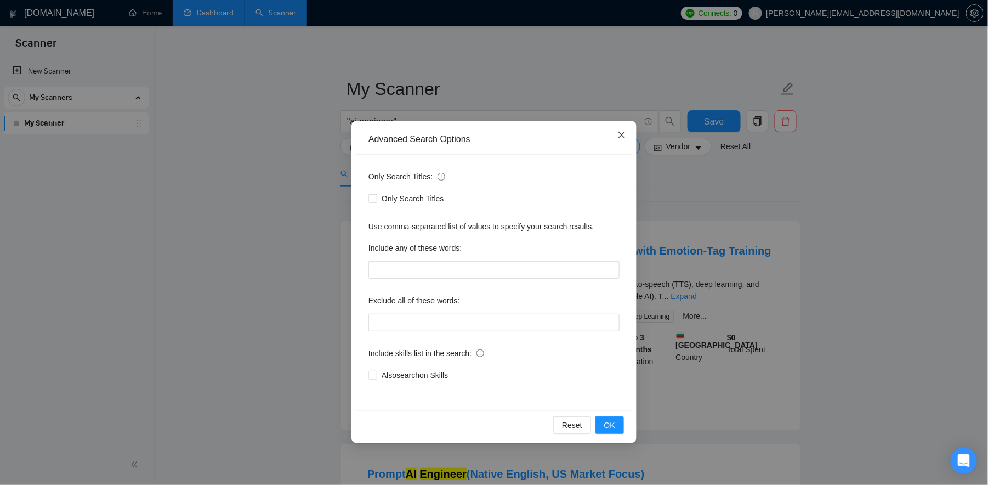
click at [621, 138] on icon "close" at bounding box center [622, 135] width 9 height 9
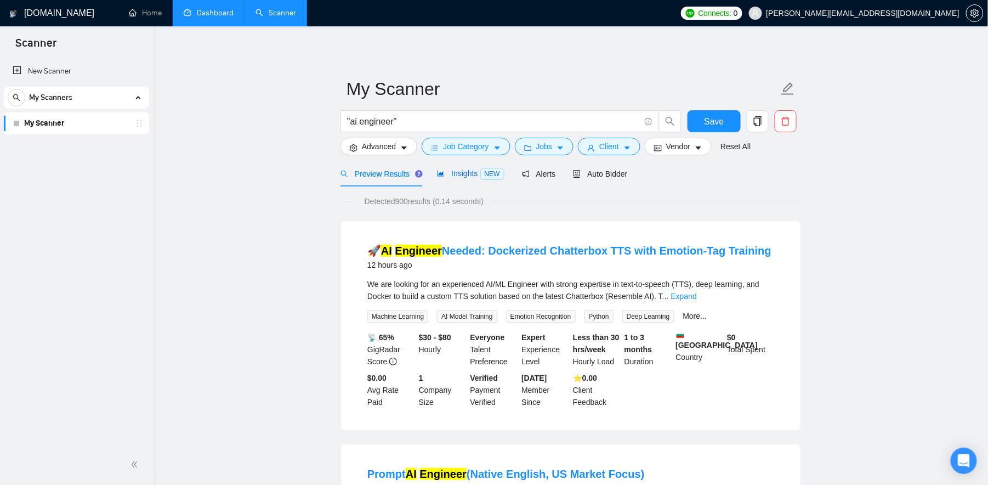
click at [479, 168] on div "Insights NEW" at bounding box center [470, 173] width 67 height 13
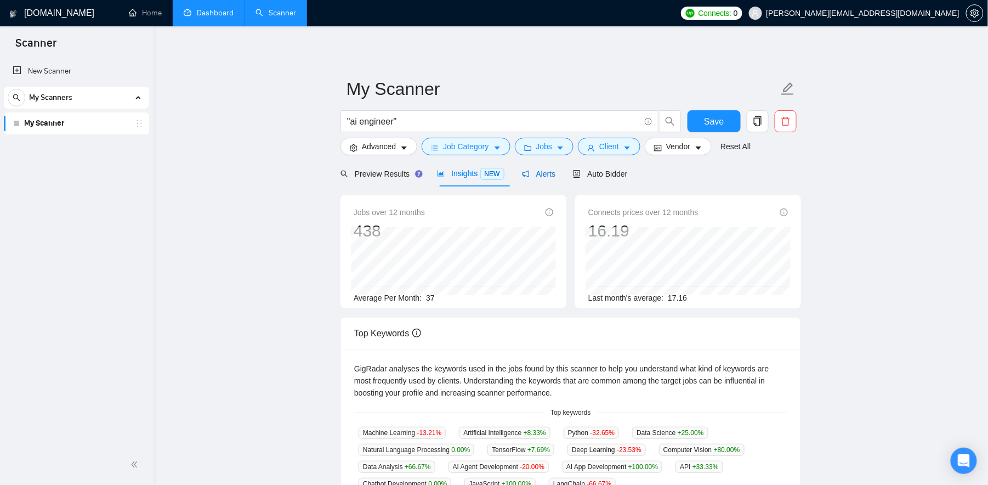
click at [553, 177] on span "Alerts" at bounding box center [539, 173] width 34 height 9
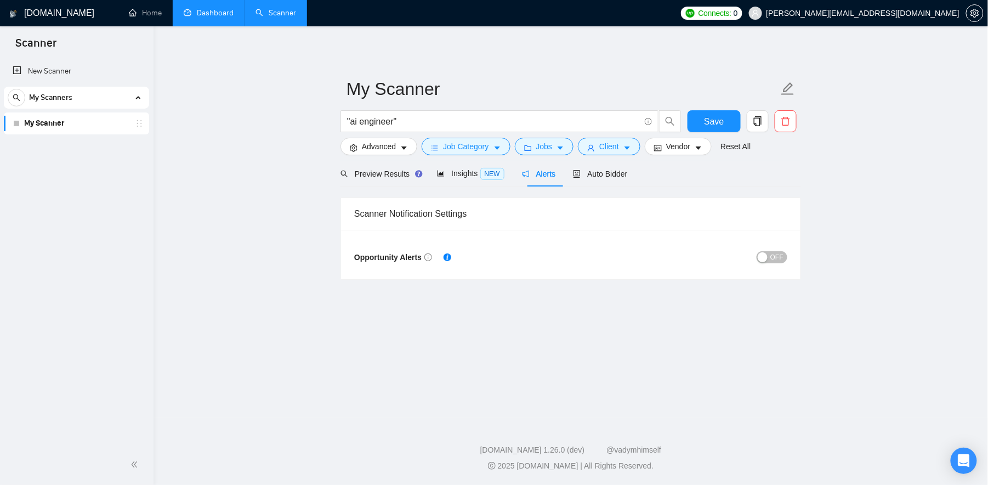
click at [774, 251] on span "OFF" at bounding box center [777, 257] width 13 height 12
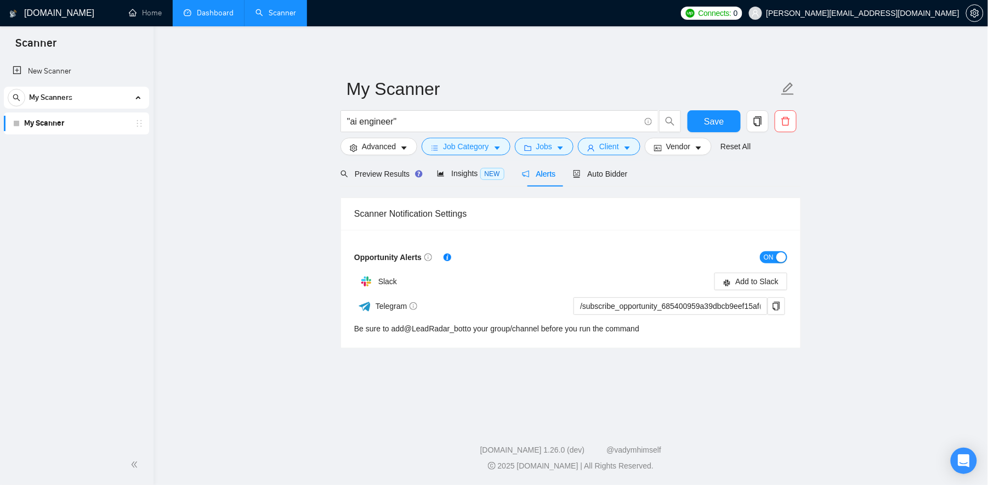
click at [765, 259] on span "ON" at bounding box center [769, 257] width 10 height 12
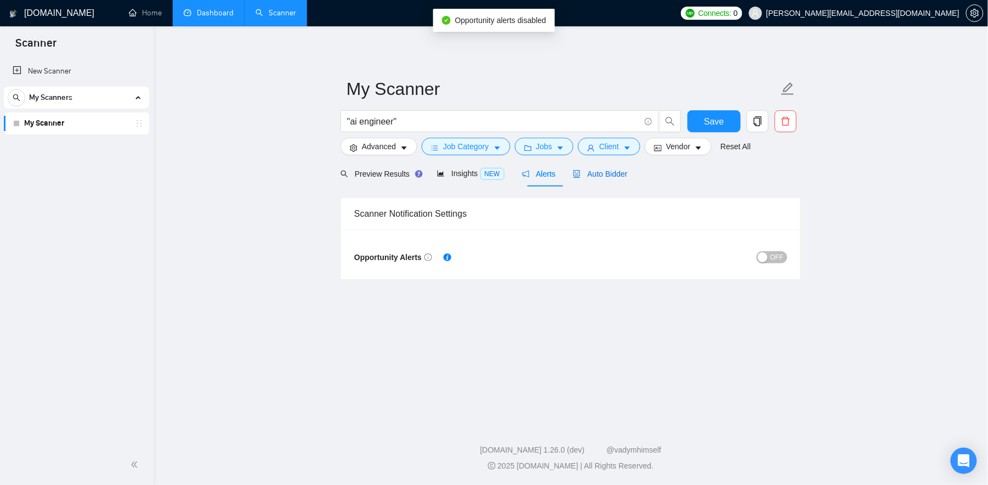
click at [604, 178] on span "Auto Bidder" at bounding box center [600, 173] width 54 height 9
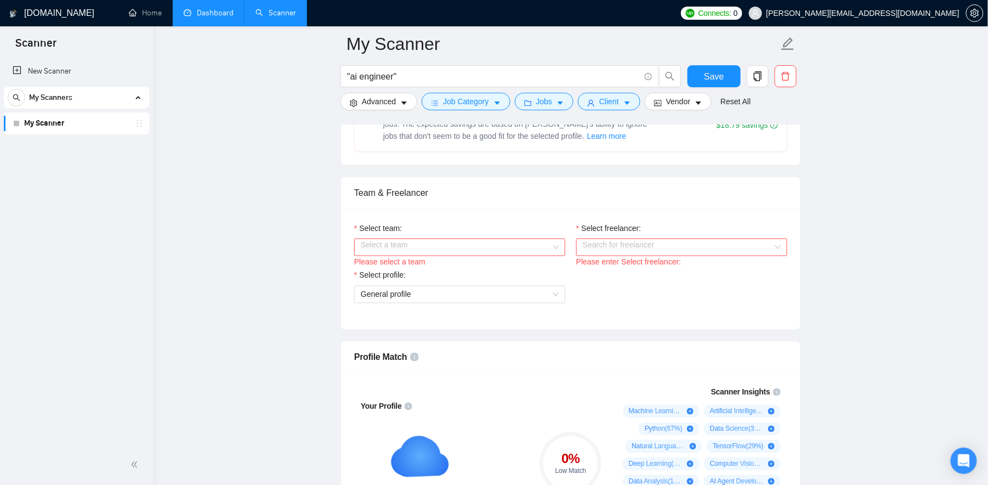
scroll to position [496, 0]
click at [399, 257] on input "Select team:" at bounding box center [456, 249] width 190 height 16
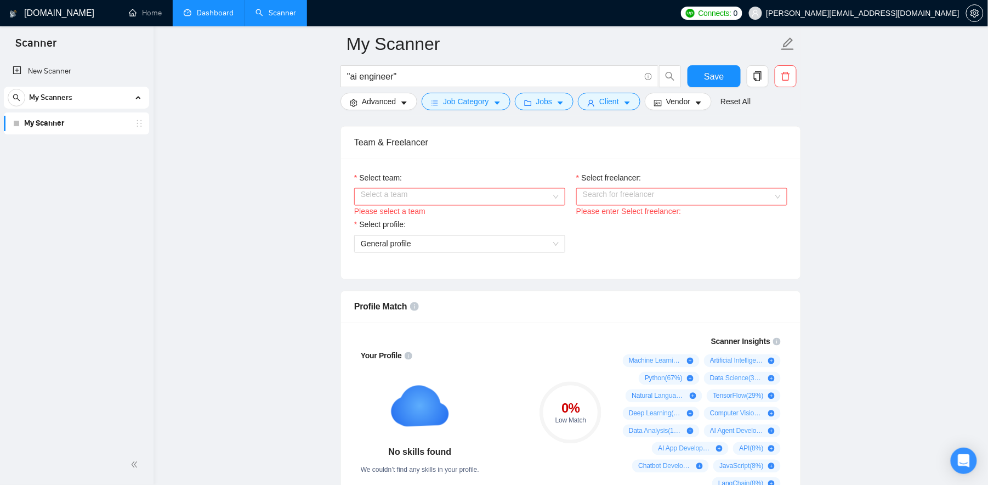
scroll to position [539, 0]
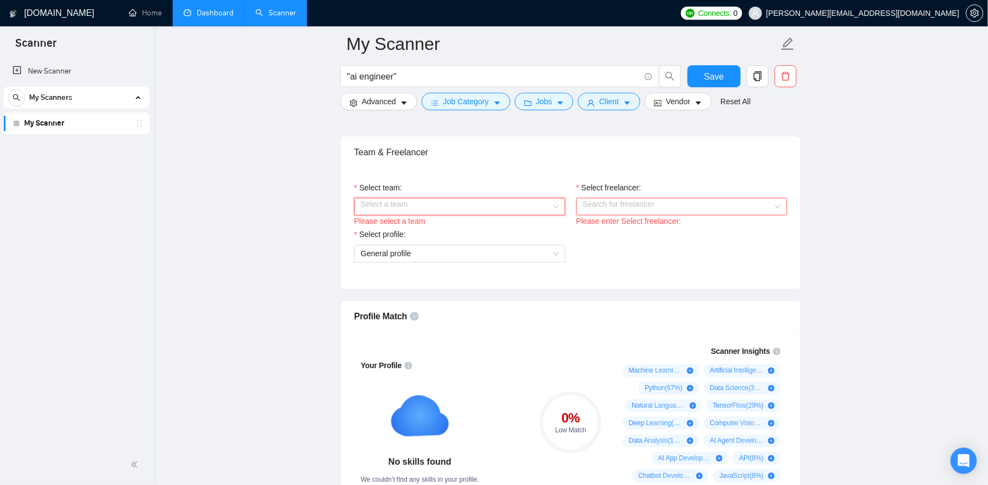
click at [389, 215] on input "Select team:" at bounding box center [456, 207] width 190 height 16
click at [392, 246] on div "Dastellar" at bounding box center [460, 250] width 198 height 12
click at [613, 215] on input "Select freelancer:" at bounding box center [678, 207] width 190 height 16
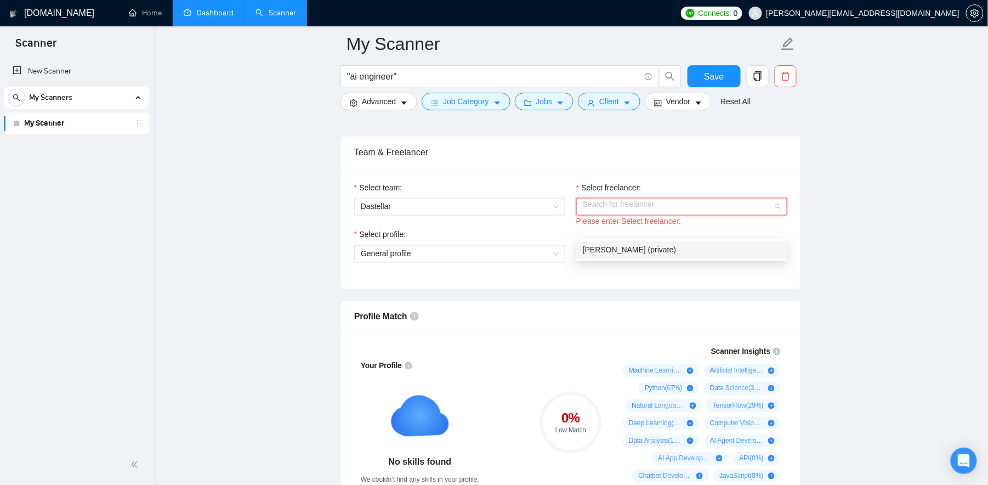
click at [613, 246] on span "[PERSON_NAME] (private)" at bounding box center [629, 250] width 93 height 9
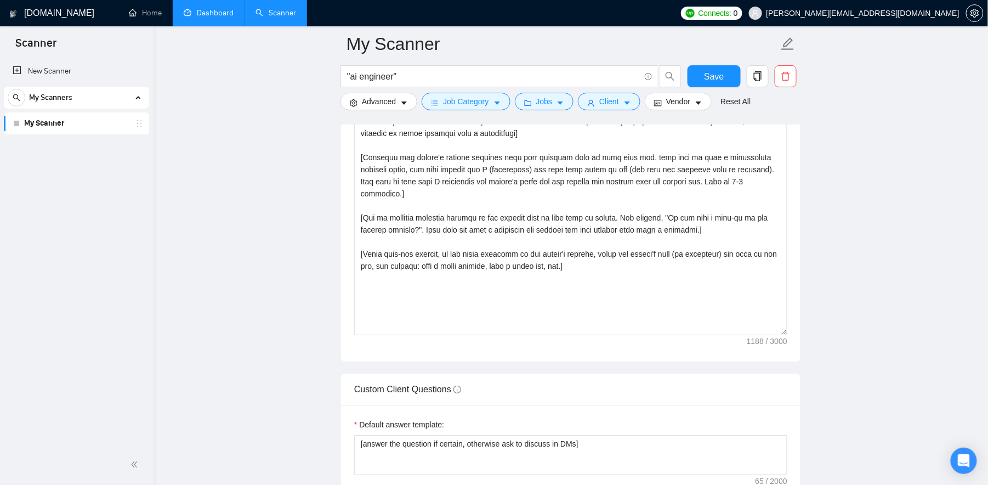
scroll to position [1257, 0]
click at [285, 238] on main "My Scanner "ai engineer" Save Advanced Job Category Jobs Client Vendor Reset Al…" at bounding box center [571, 247] width 800 height 2921
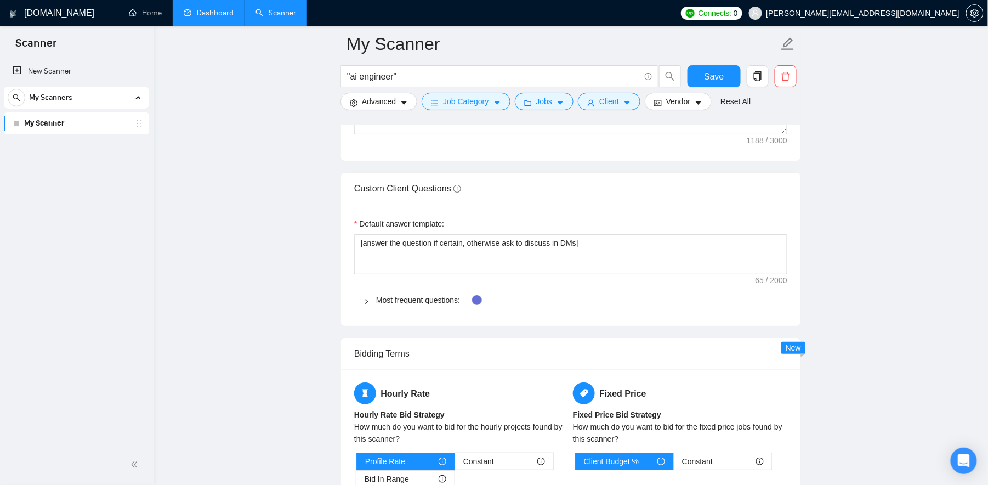
scroll to position [1458, 0]
